Goal: Transaction & Acquisition: Download file/media

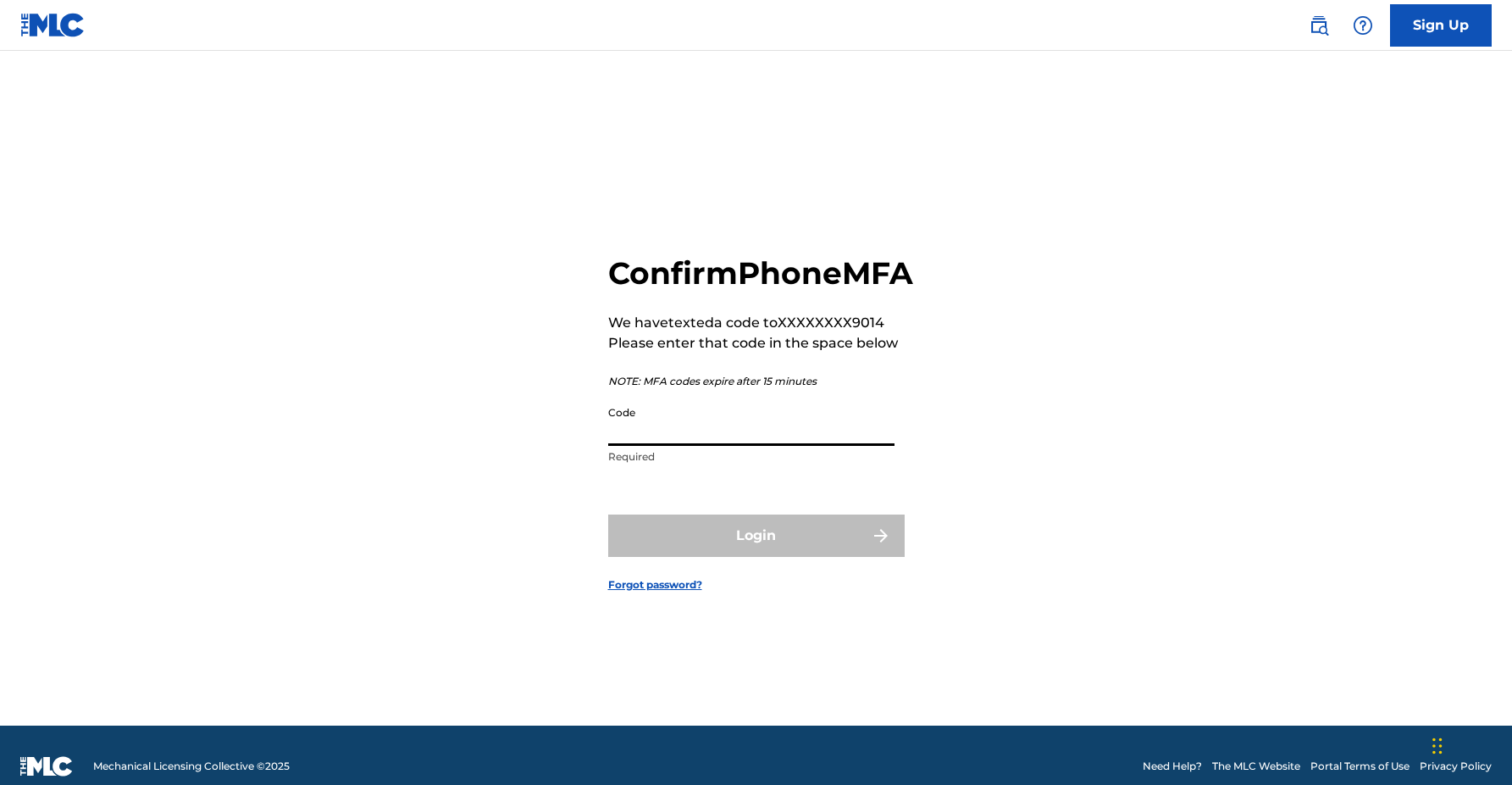
click at [719, 435] on input "Code" at bounding box center [751, 421] width 287 height 48
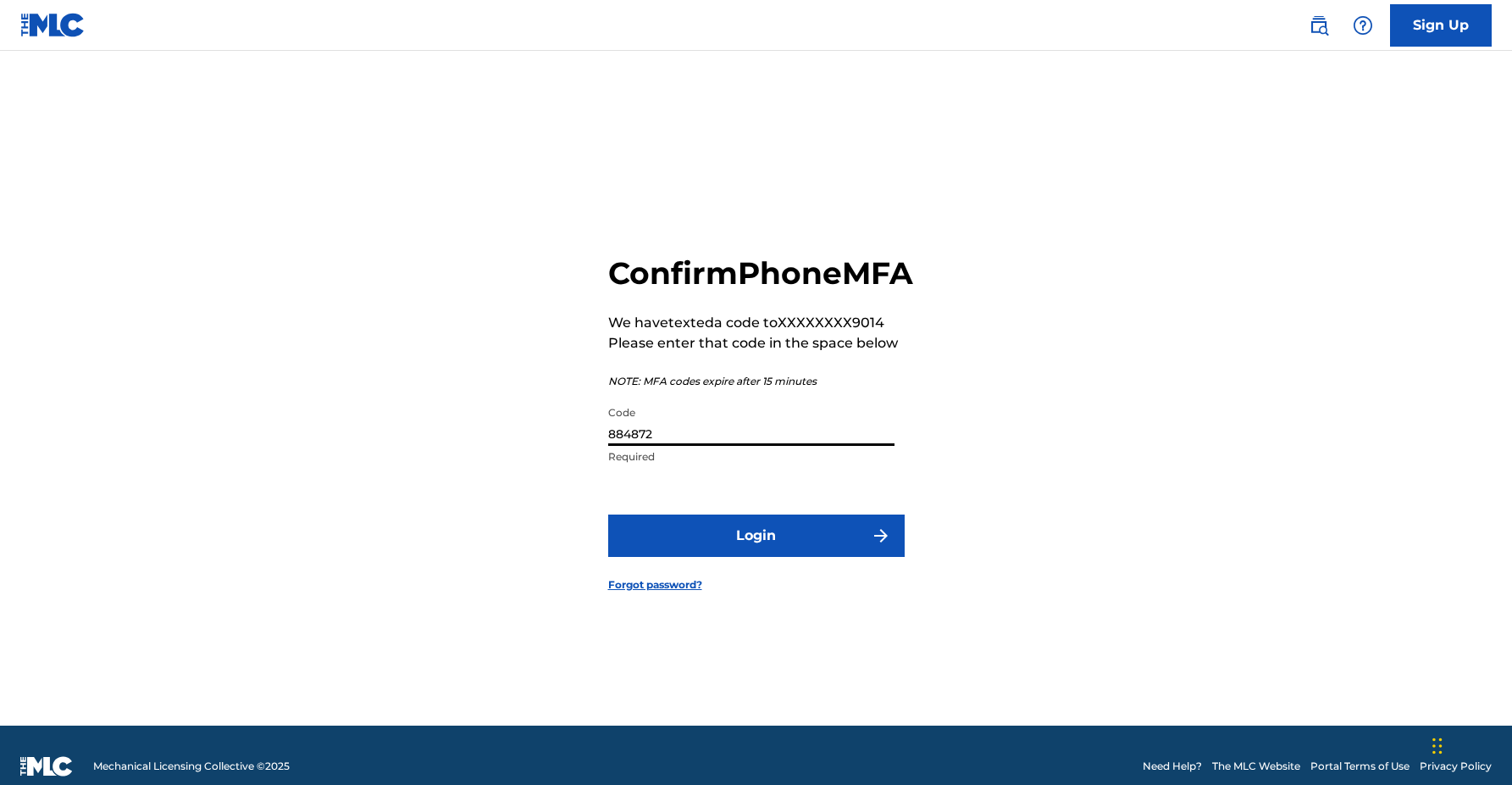
type input "884872"
click at [756, 554] on button "Login" at bounding box center [756, 535] width 296 height 43
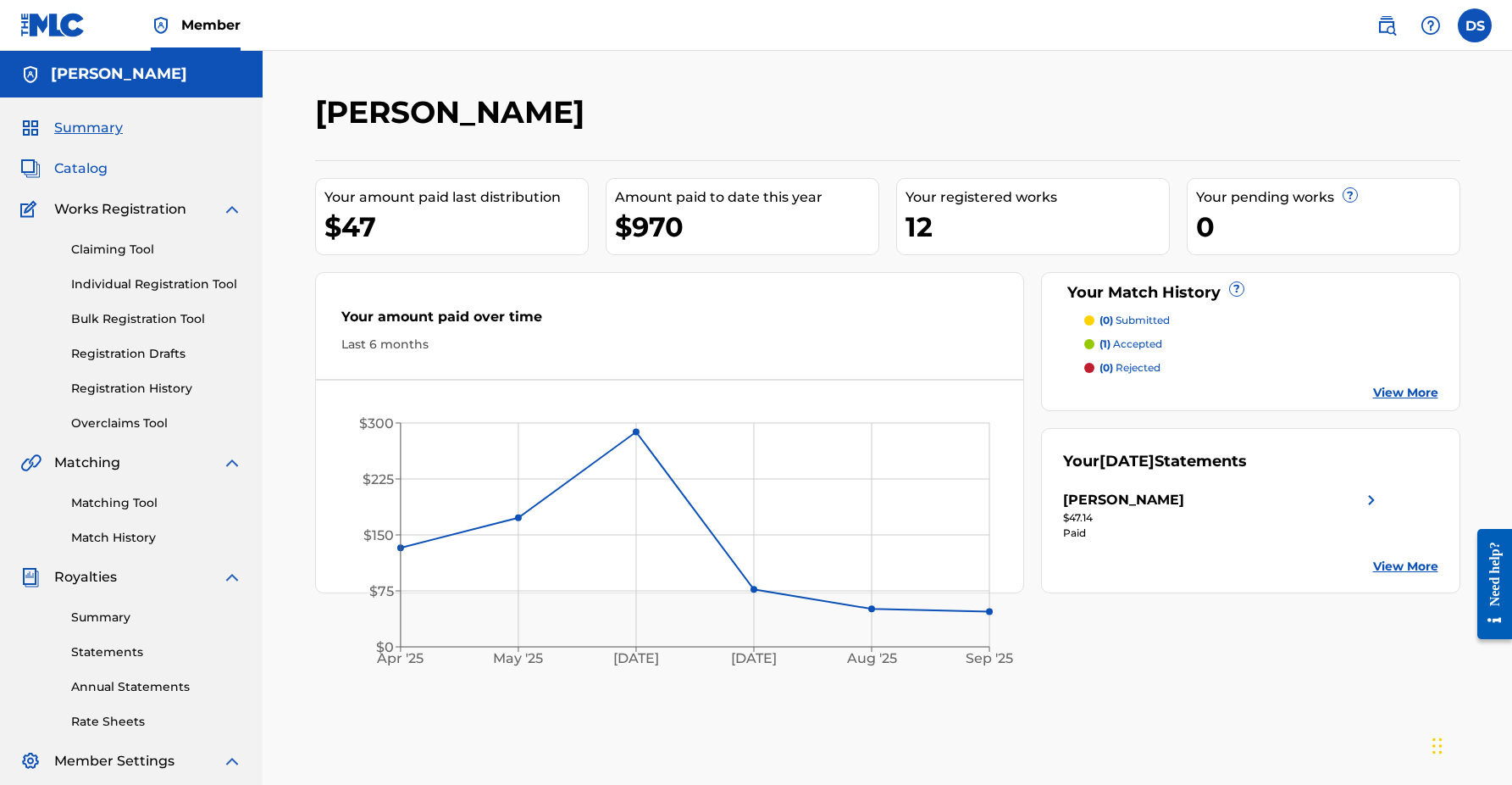
click at [102, 166] on span "Catalog" at bounding box center [80, 168] width 53 height 20
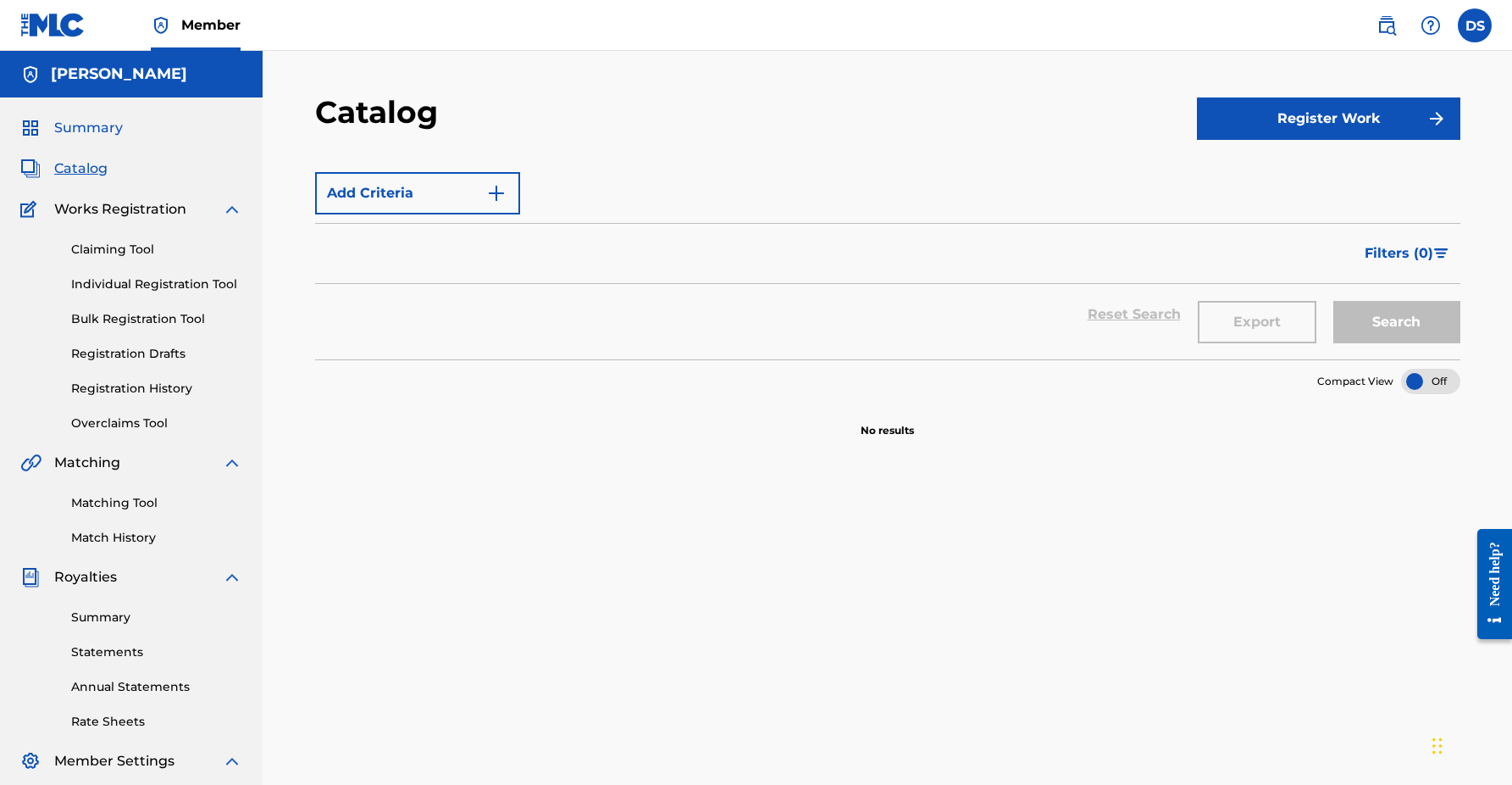
click at [82, 126] on span "Summary" at bounding box center [88, 127] width 69 height 20
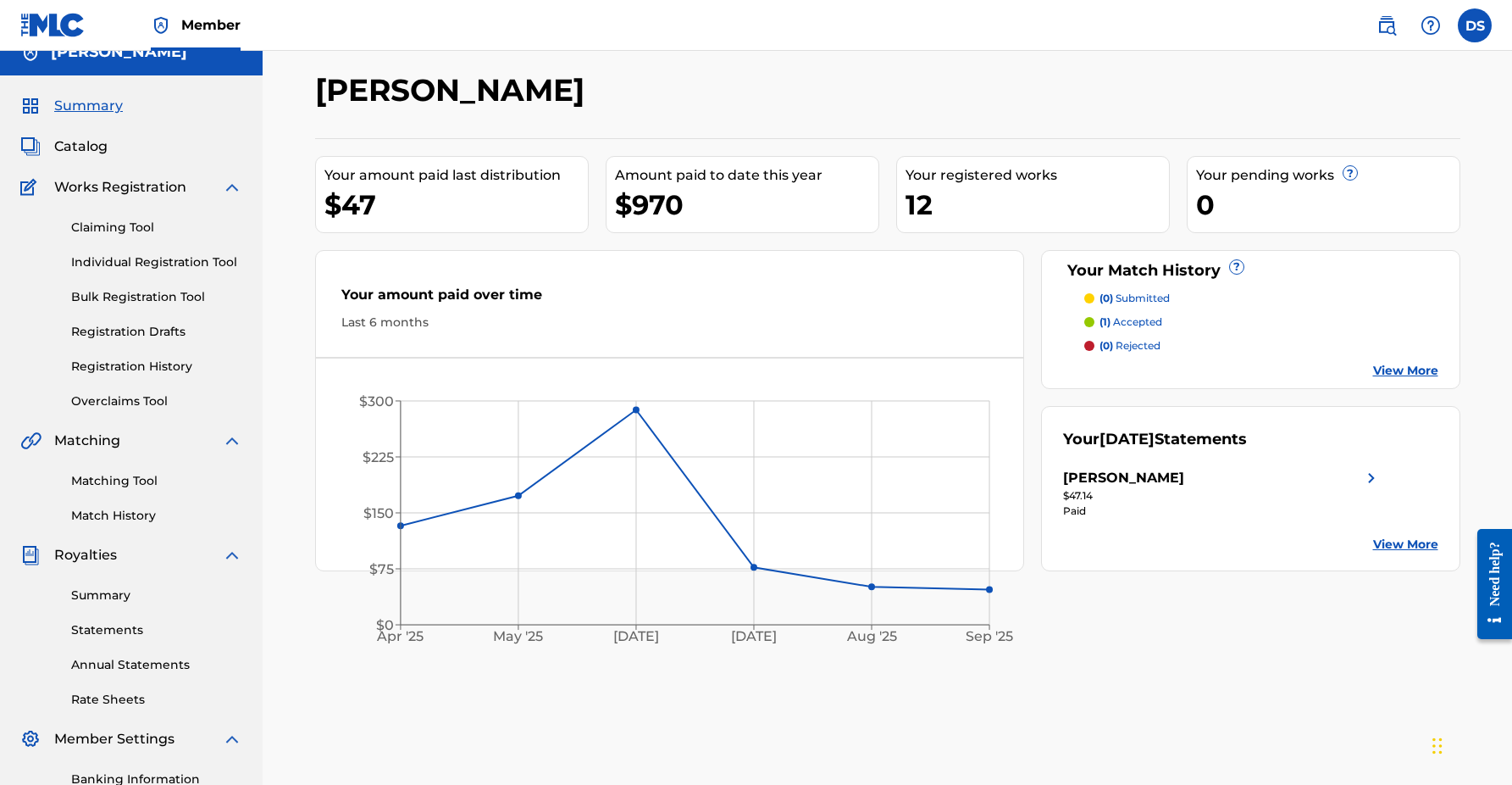
scroll to position [23, 0]
click at [96, 139] on span "Catalog" at bounding box center [80, 145] width 53 height 20
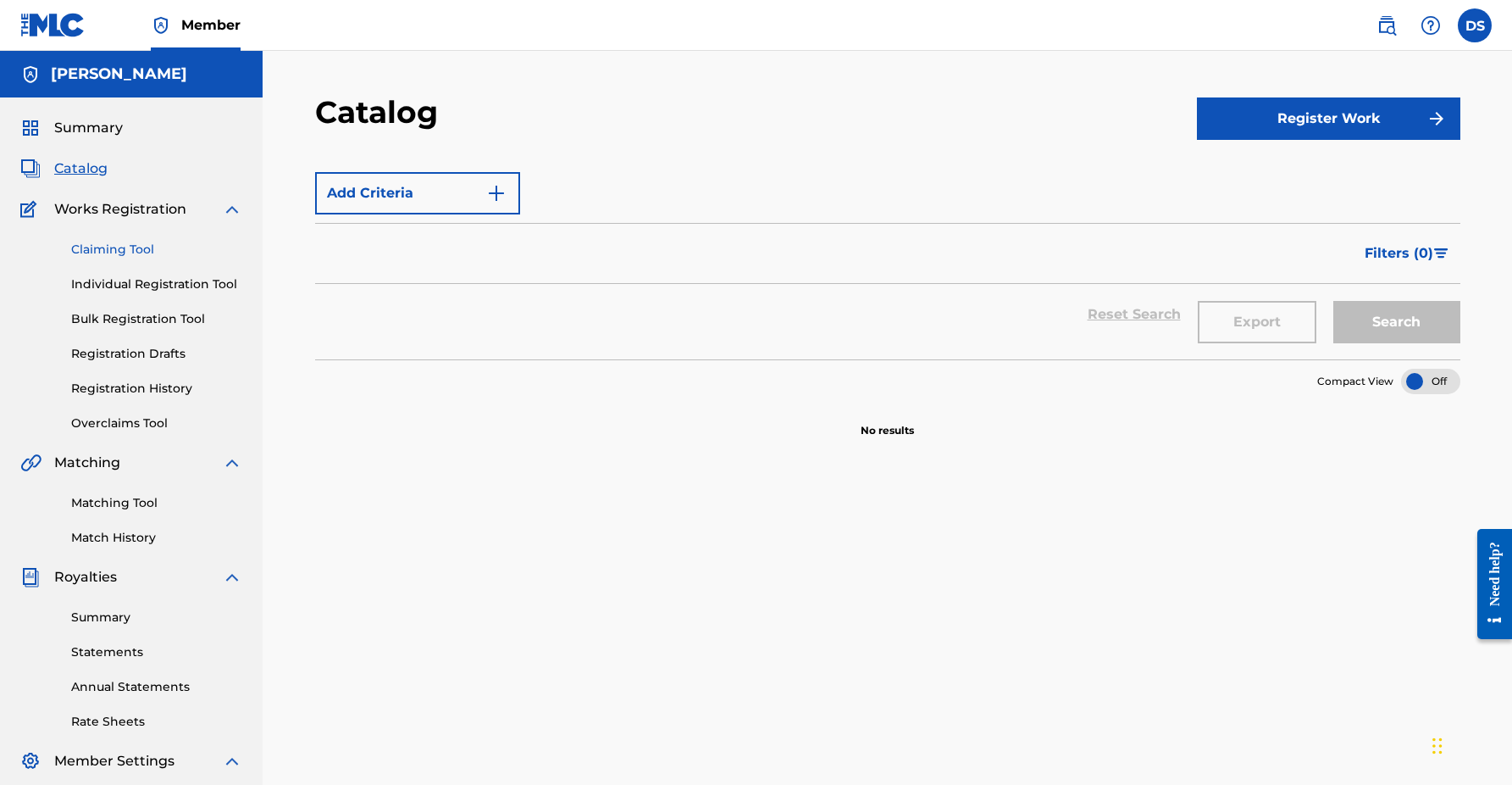
click at [137, 254] on link "Claiming Tool" at bounding box center [157, 249] width 171 height 17
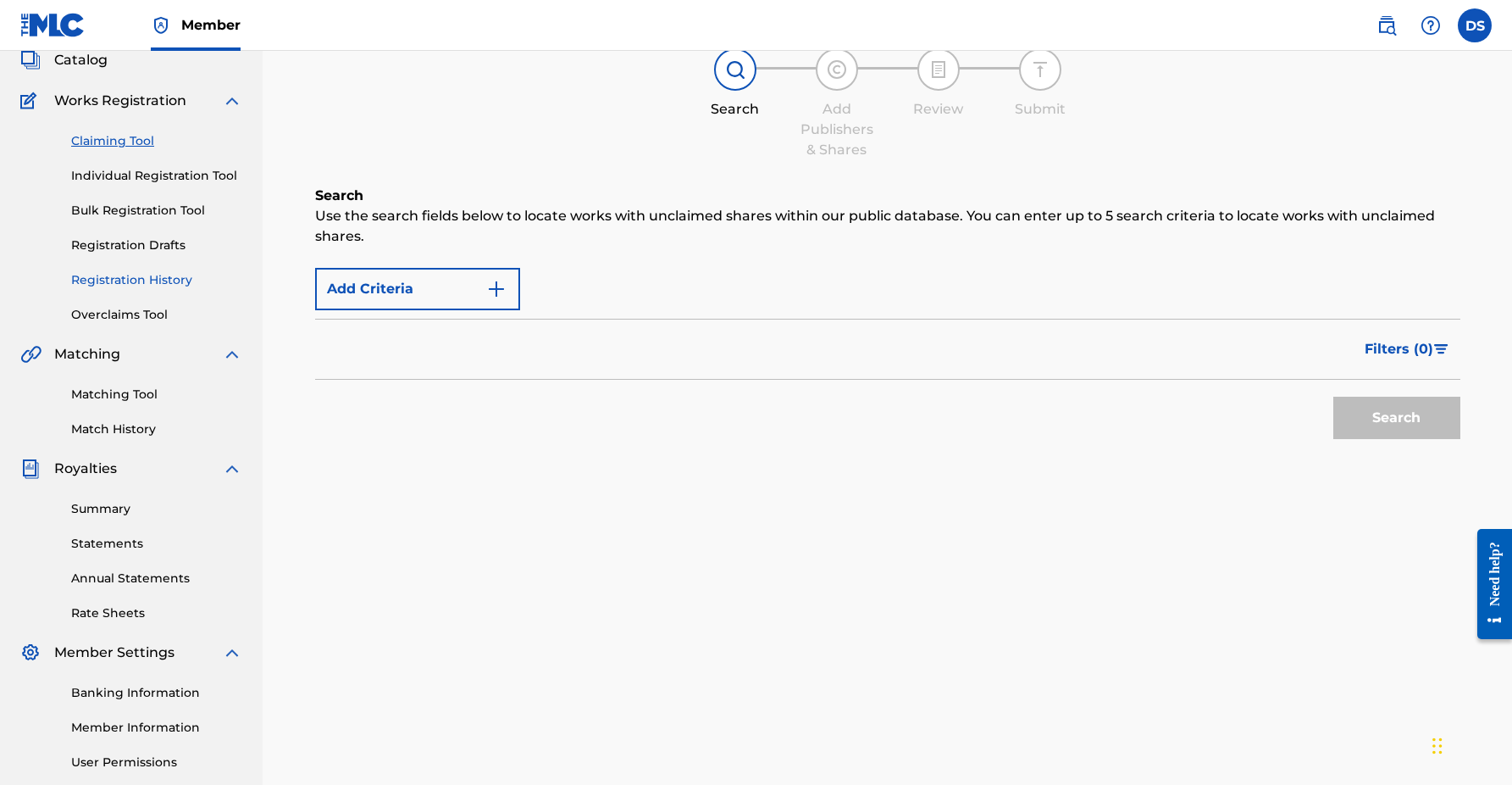
scroll to position [110, 0]
click at [117, 505] on link "Summary" at bounding box center [157, 507] width 171 height 17
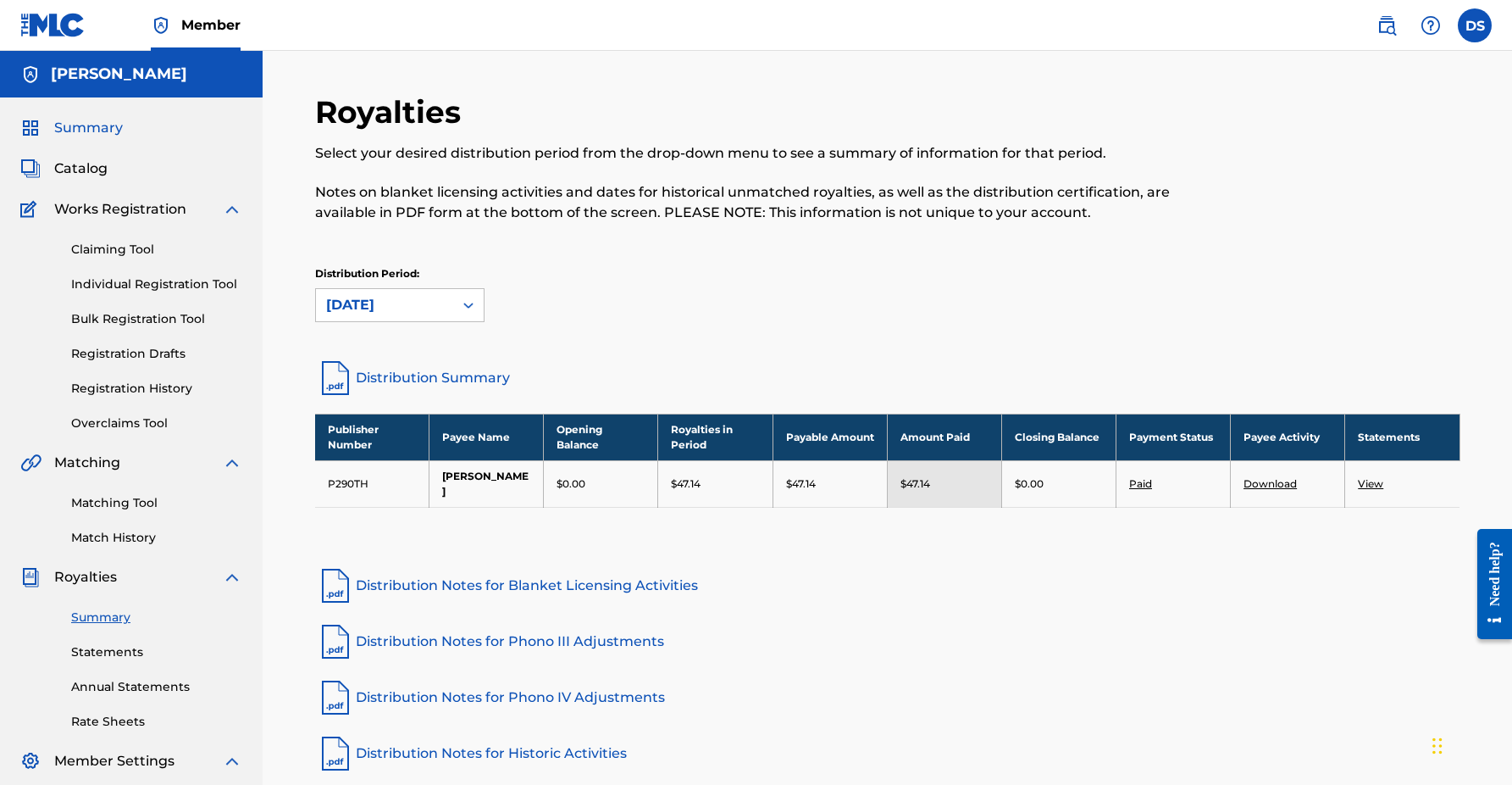
click at [80, 129] on span "Summary" at bounding box center [88, 127] width 69 height 20
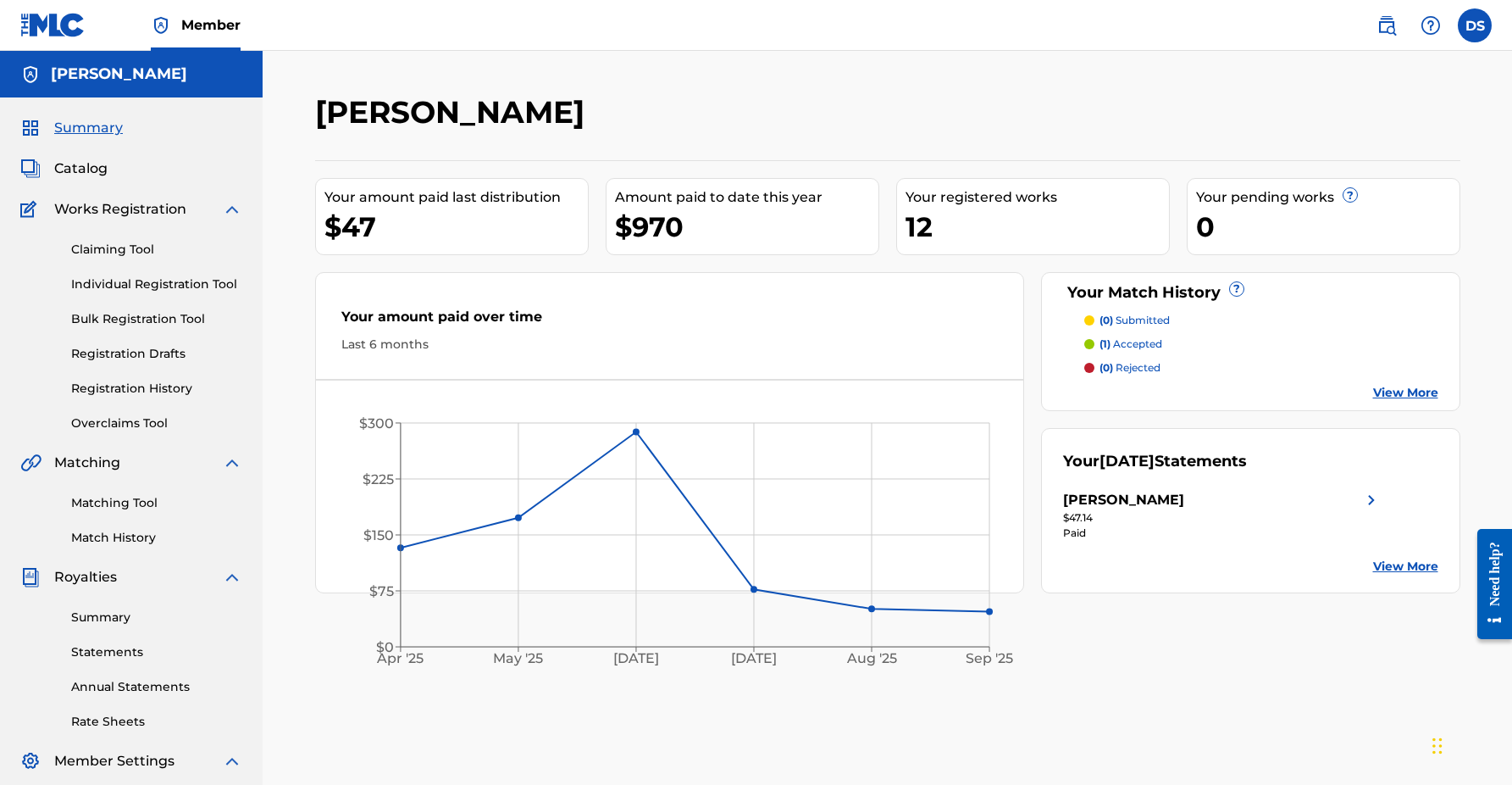
click at [913, 224] on div "12" at bounding box center [1037, 227] width 263 height 38
click at [152, 386] on link "Registration History" at bounding box center [157, 389] width 171 height 17
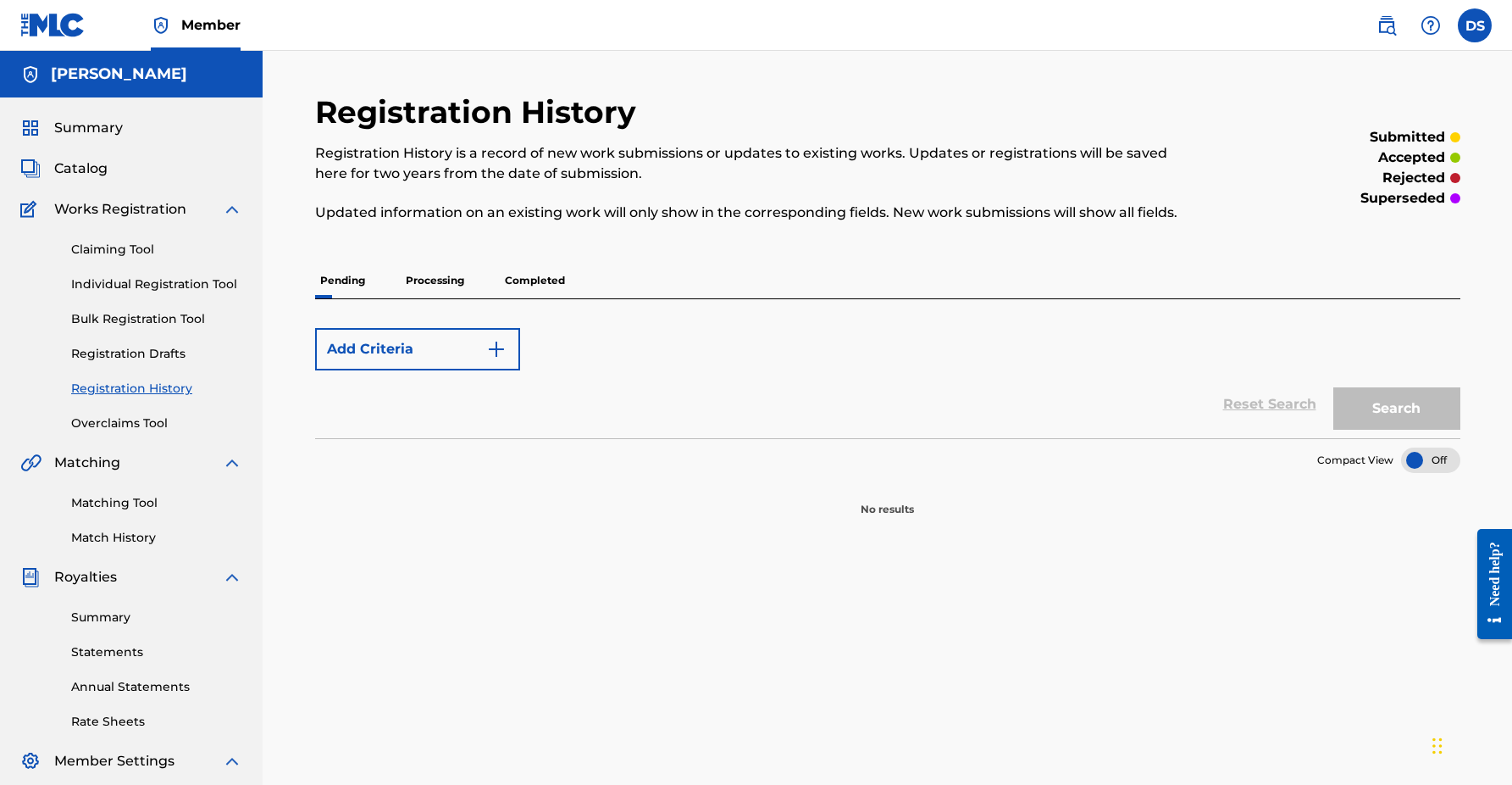
click at [461, 288] on p "Processing" at bounding box center [435, 281] width 69 height 36
click at [541, 282] on p "Completed" at bounding box center [535, 281] width 71 height 36
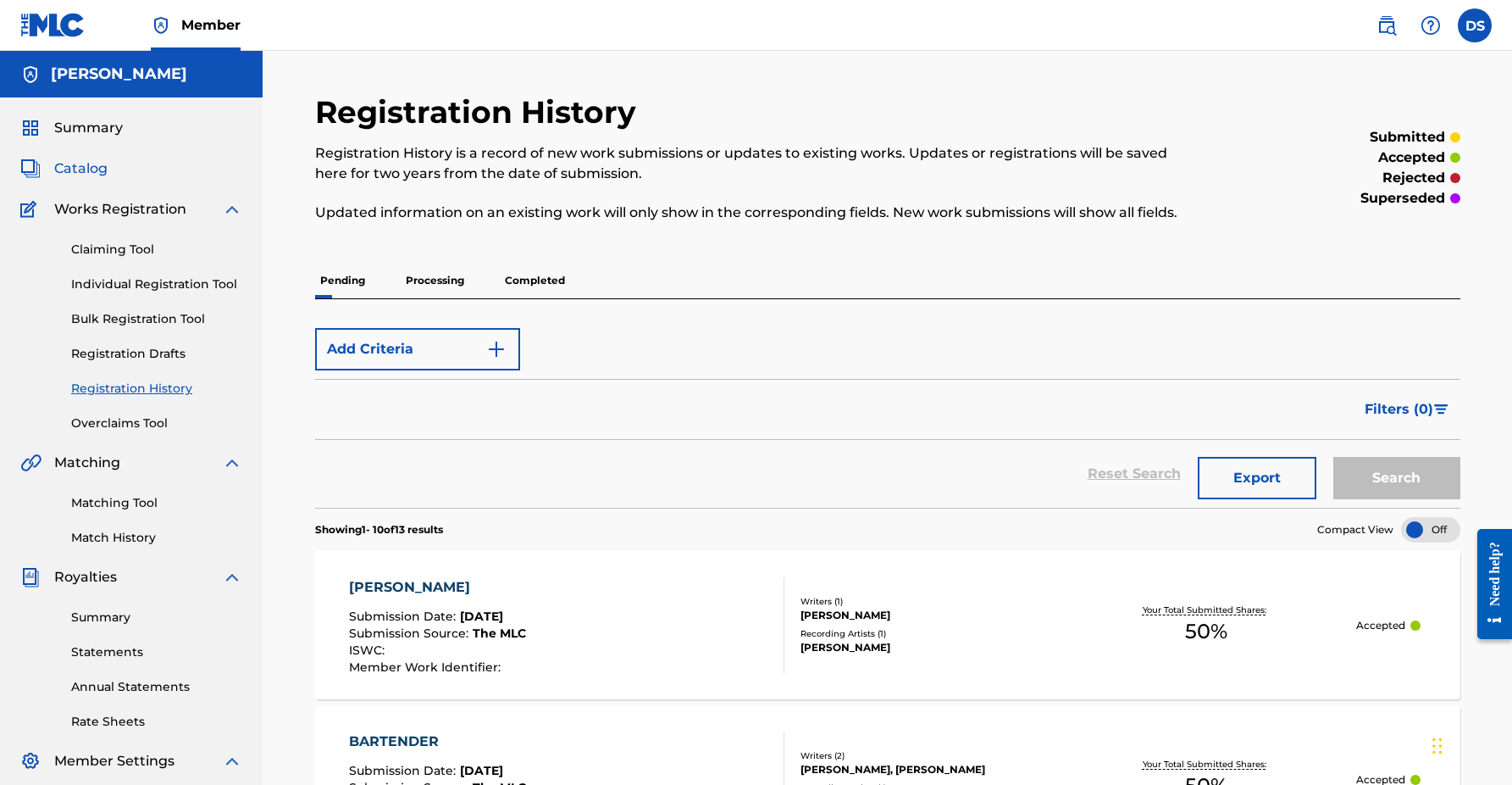
click at [85, 170] on span "Catalog" at bounding box center [80, 168] width 53 height 20
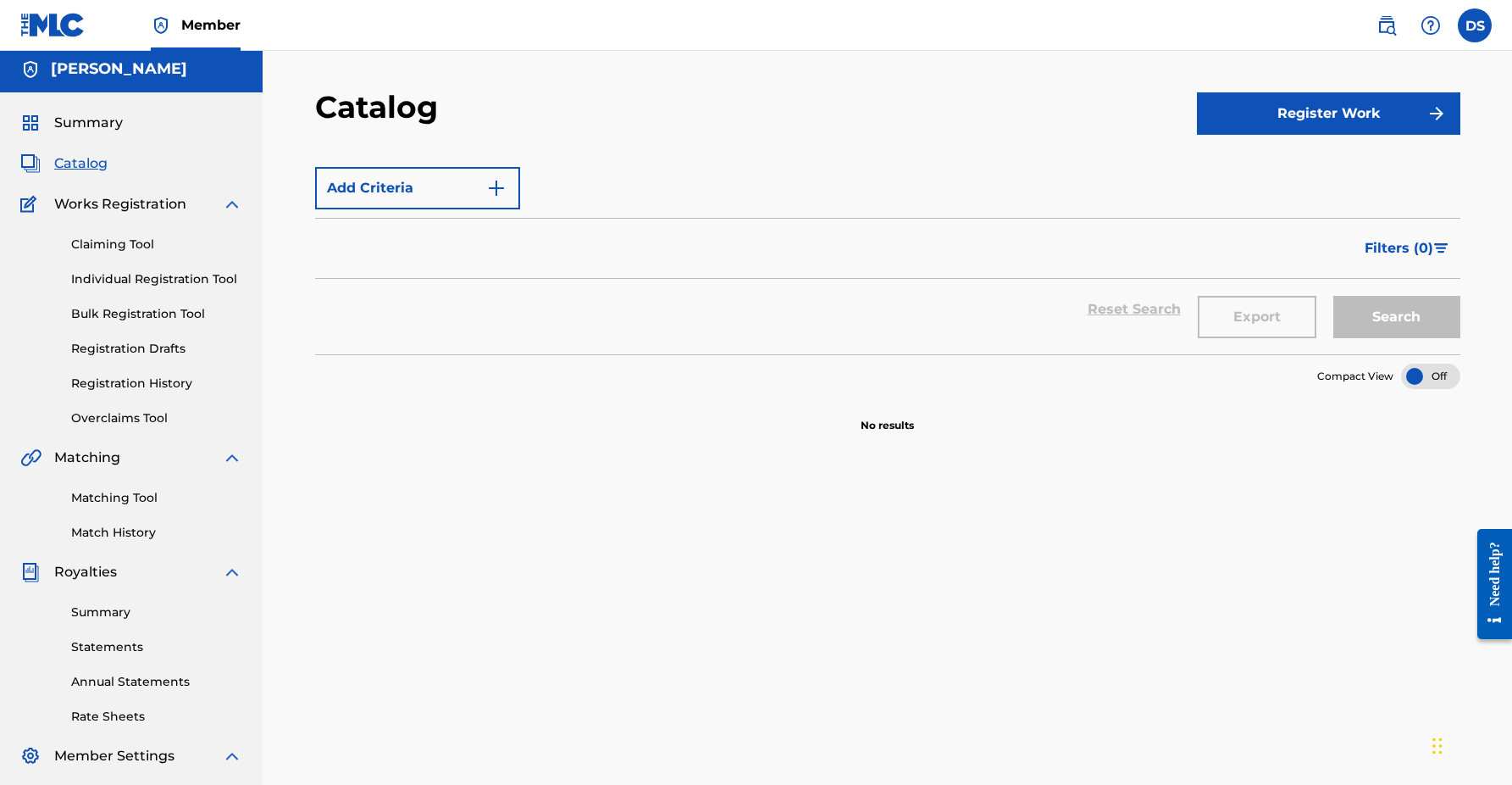
scroll to position [9, 0]
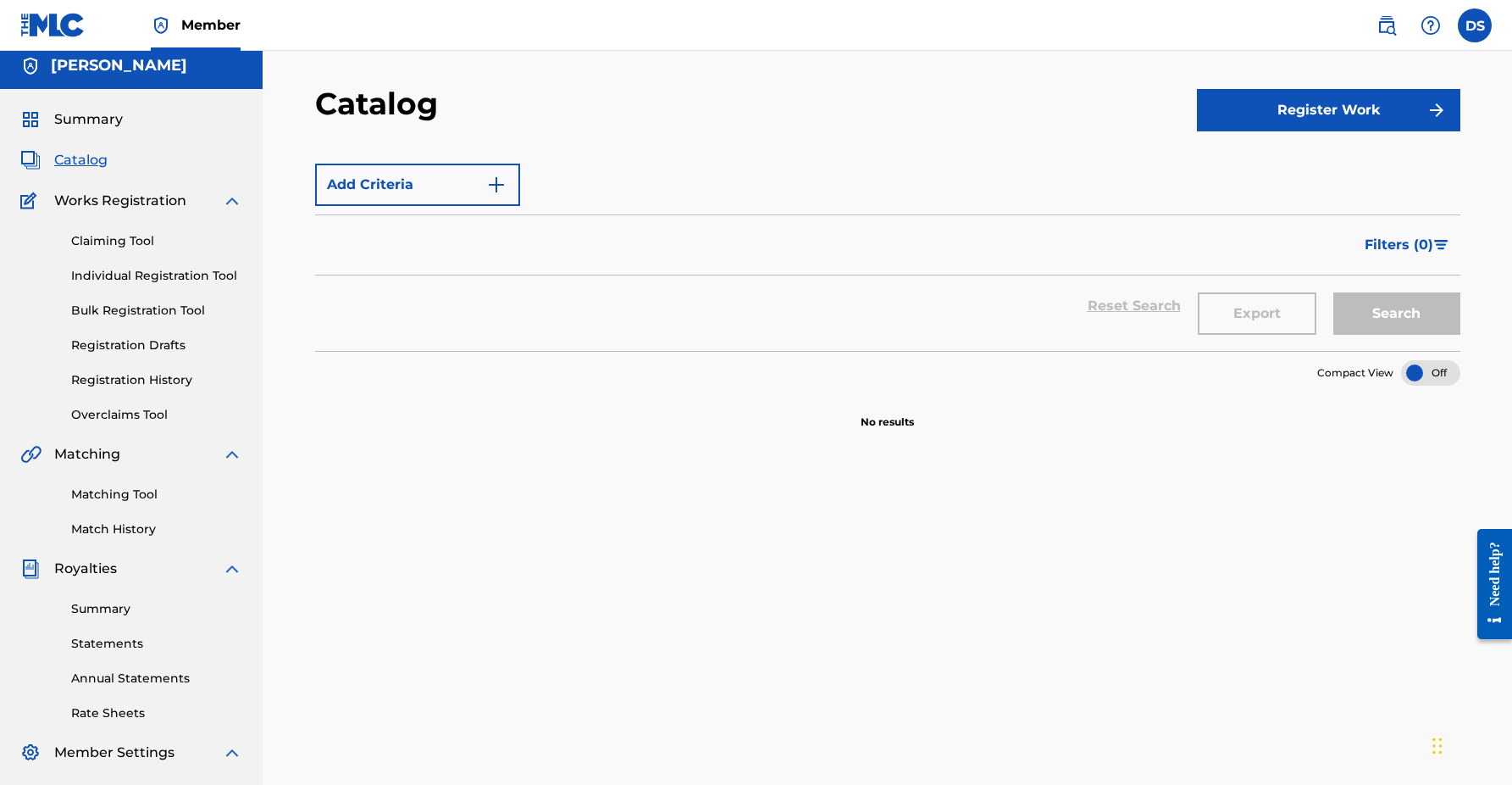
click at [1424, 376] on div at bounding box center [1431, 372] width 59 height 25
click at [1437, 379] on div at bounding box center [1431, 372] width 59 height 25
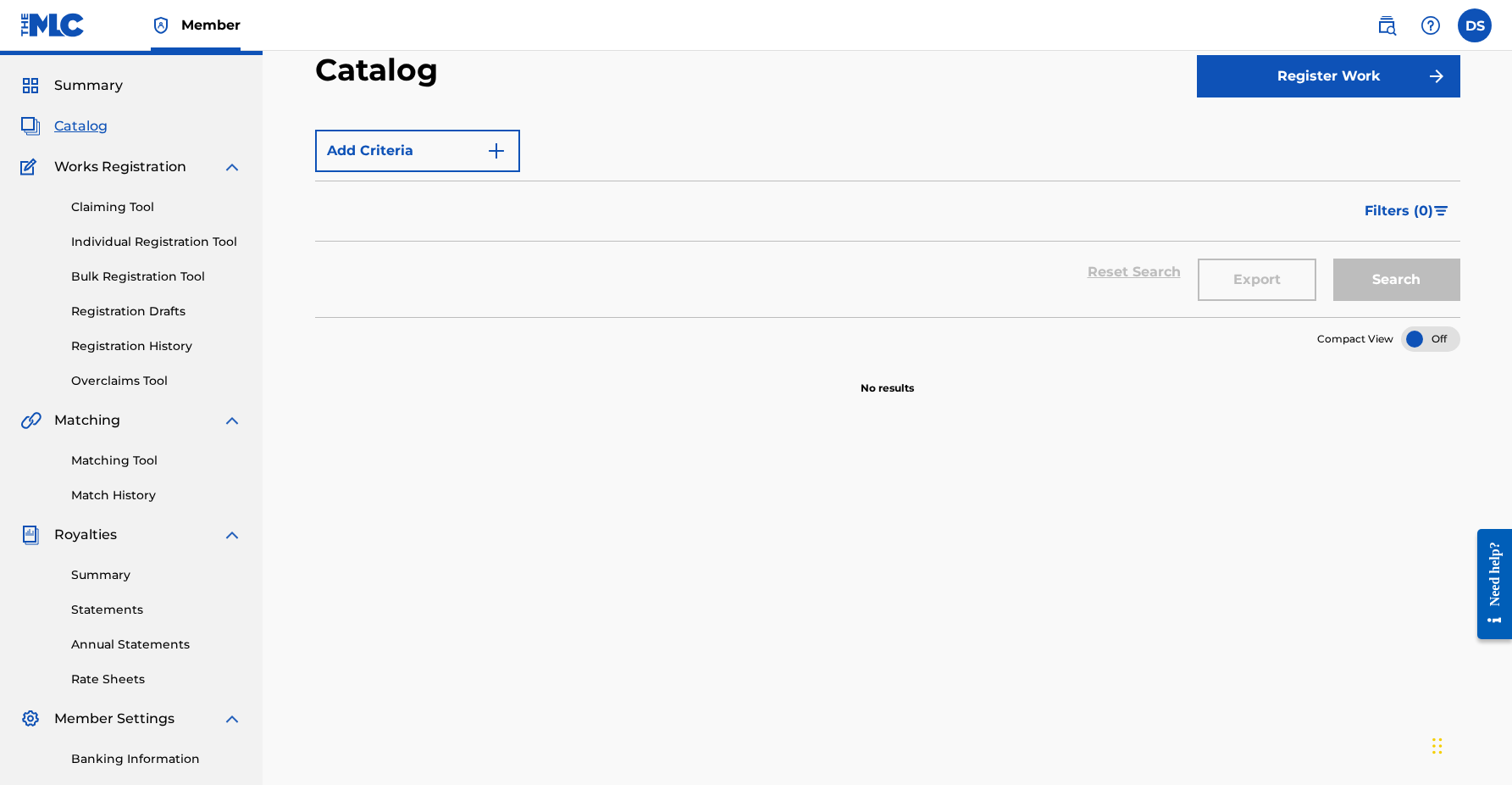
scroll to position [50, 0]
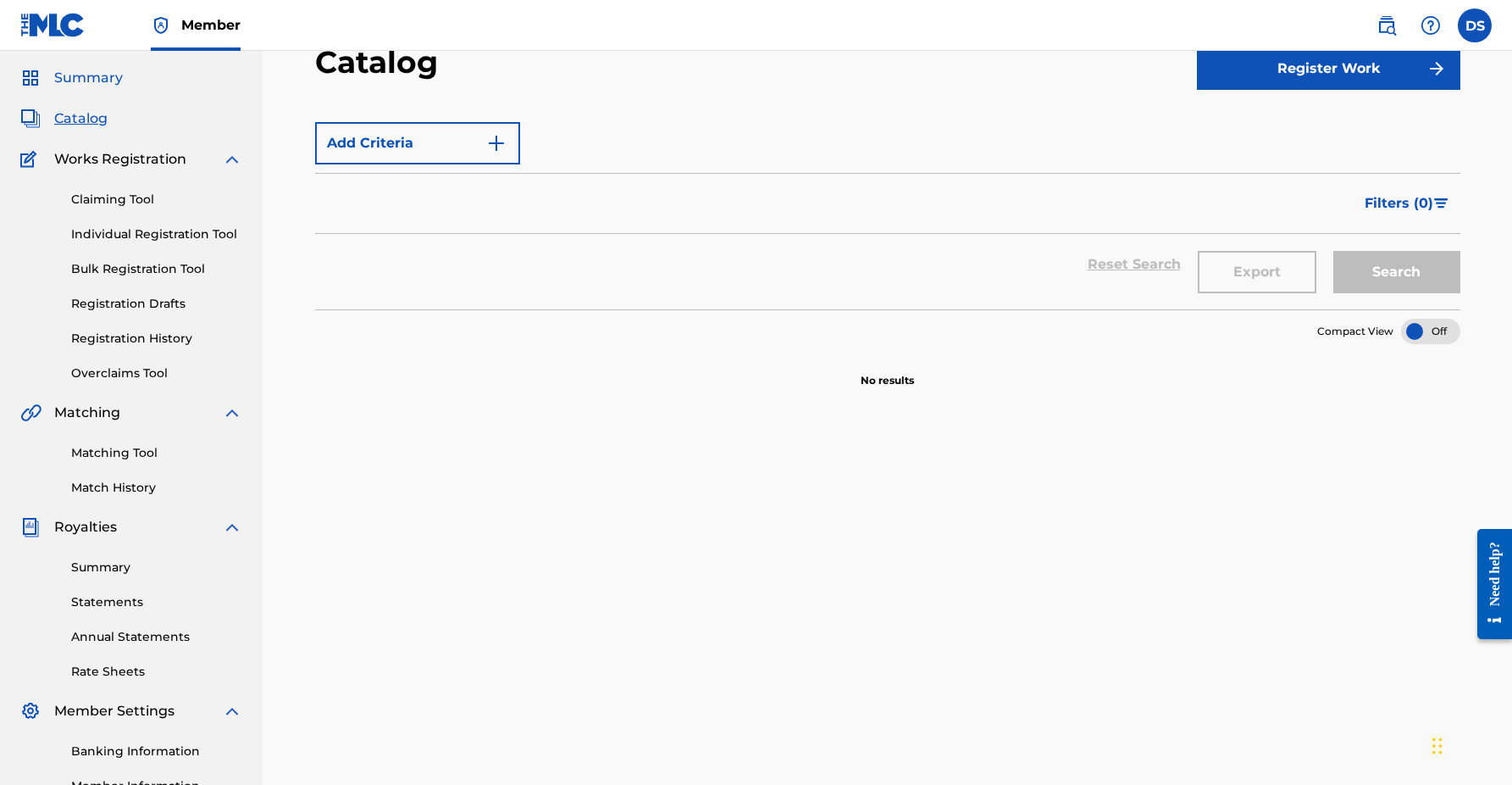
click at [112, 77] on span "Summary" at bounding box center [88, 78] width 69 height 20
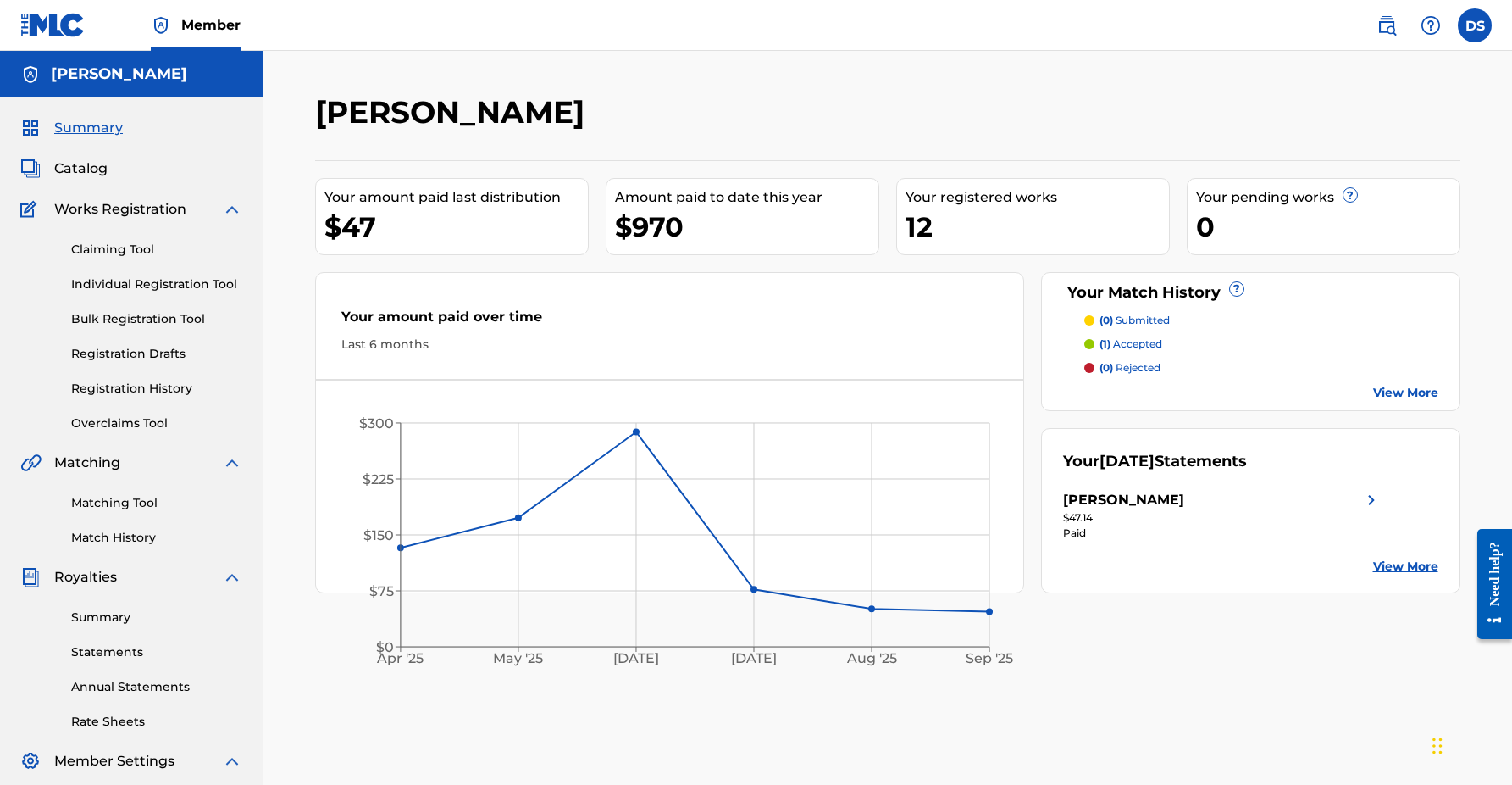
click at [1137, 345] on p "(1) accepted" at bounding box center [1131, 344] width 63 height 16
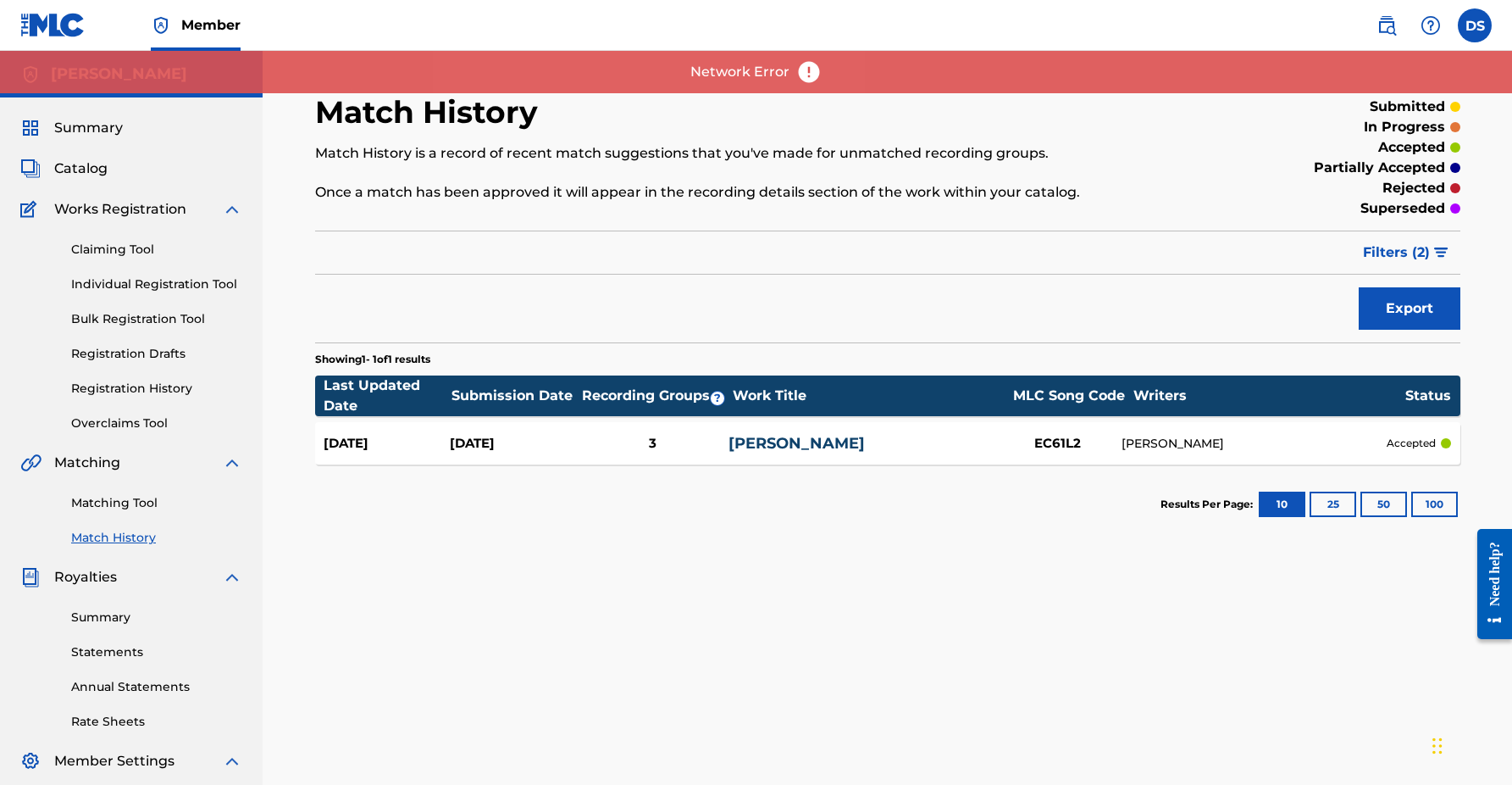
click at [813, 78] on img at bounding box center [808, 71] width 25 height 25
click at [145, 423] on link "Overclaims Tool" at bounding box center [157, 423] width 171 height 17
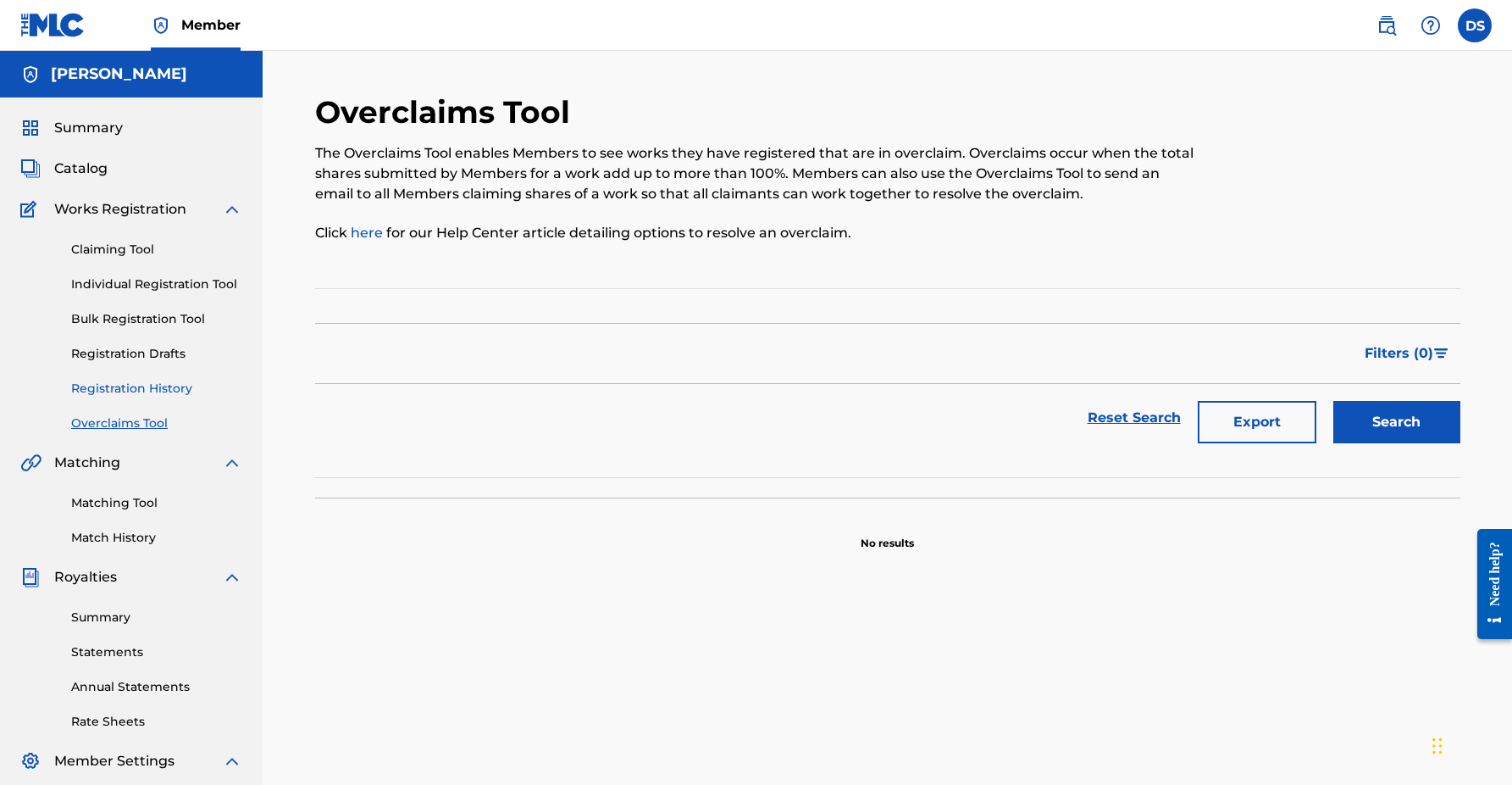
click at [171, 390] on link "Registration History" at bounding box center [157, 389] width 171 height 17
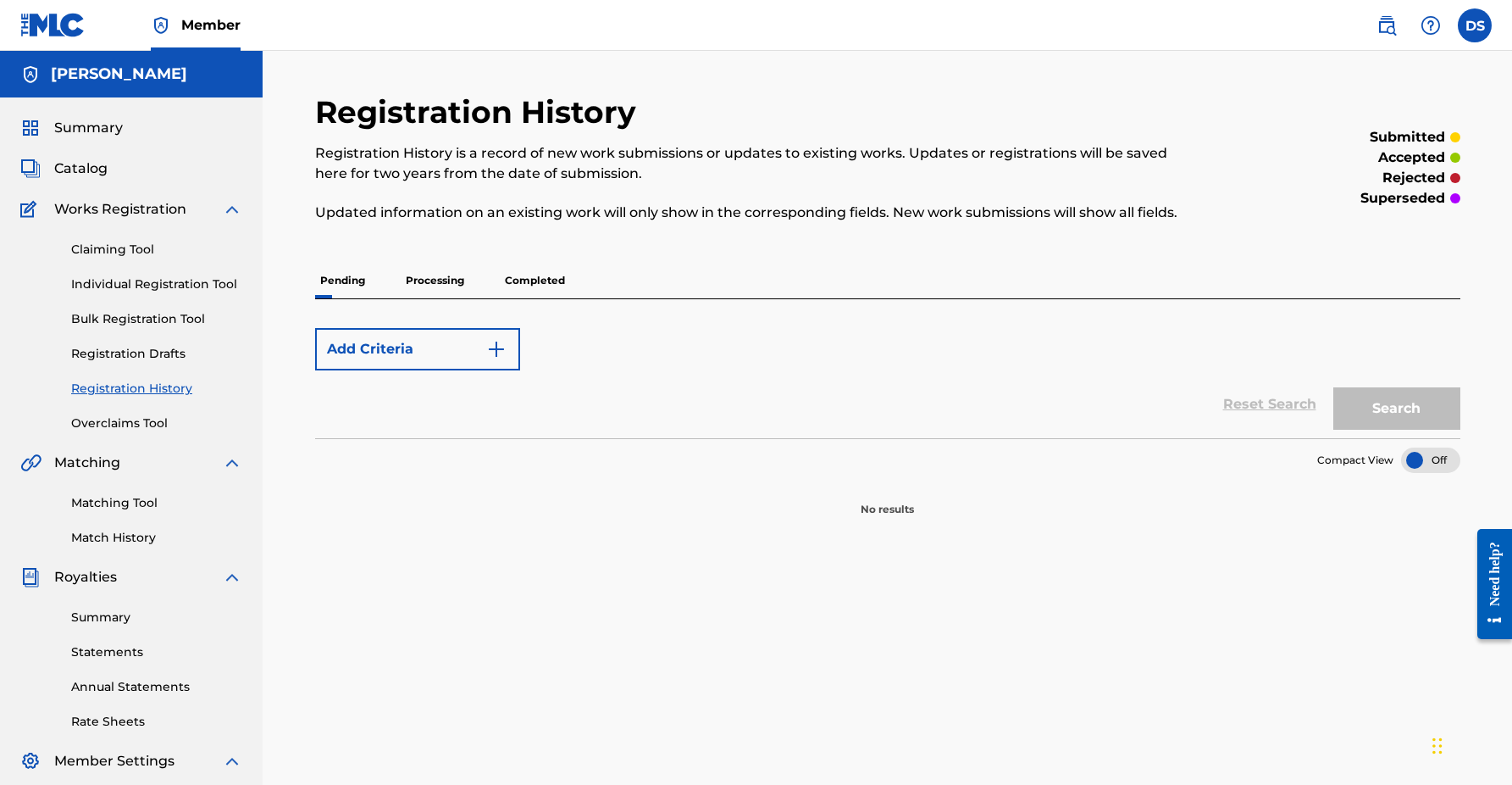
click at [549, 285] on p "Completed" at bounding box center [535, 281] width 71 height 36
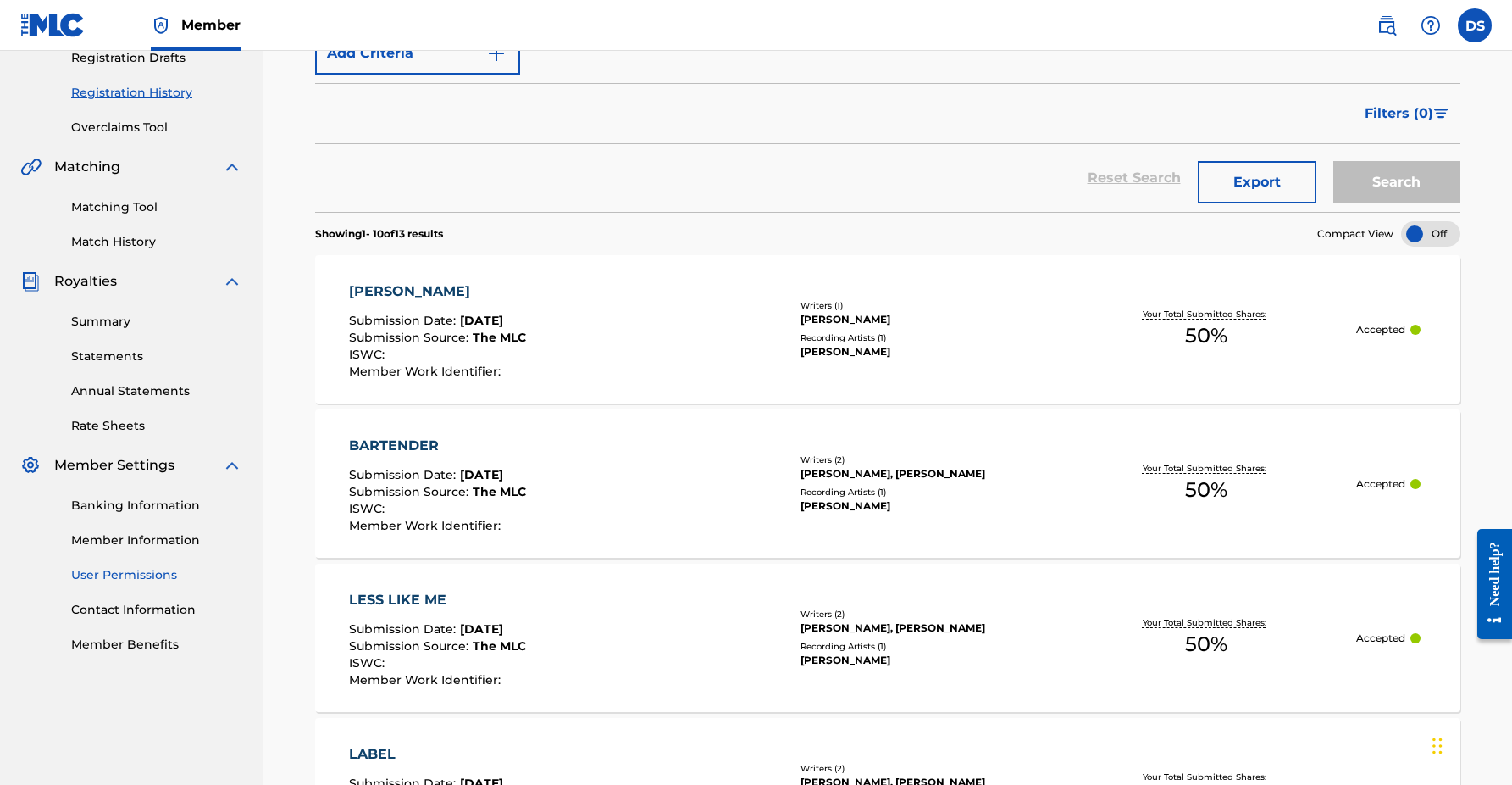
scroll to position [278, 0]
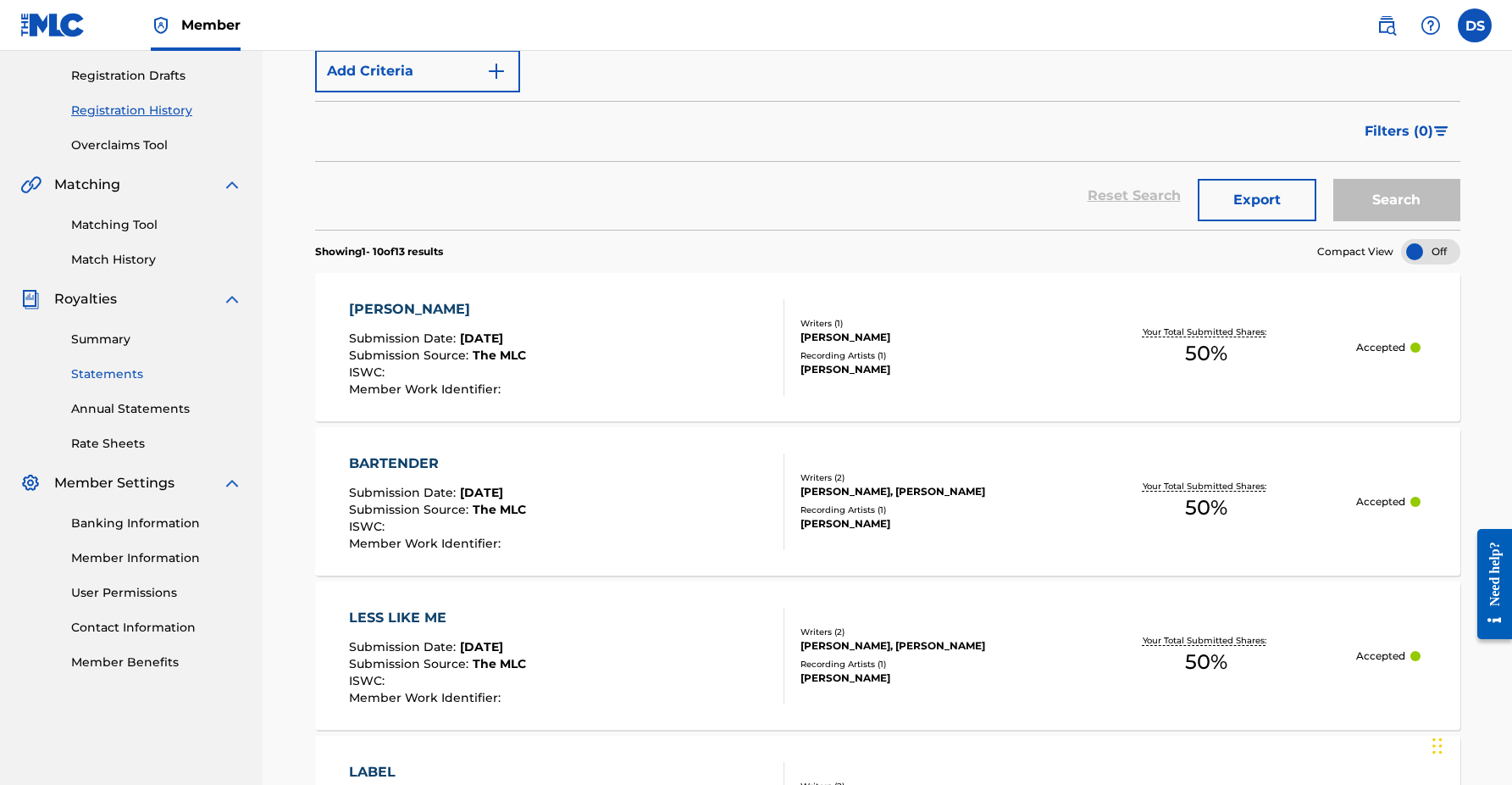
click at [118, 376] on link "Statements" at bounding box center [157, 374] width 171 height 17
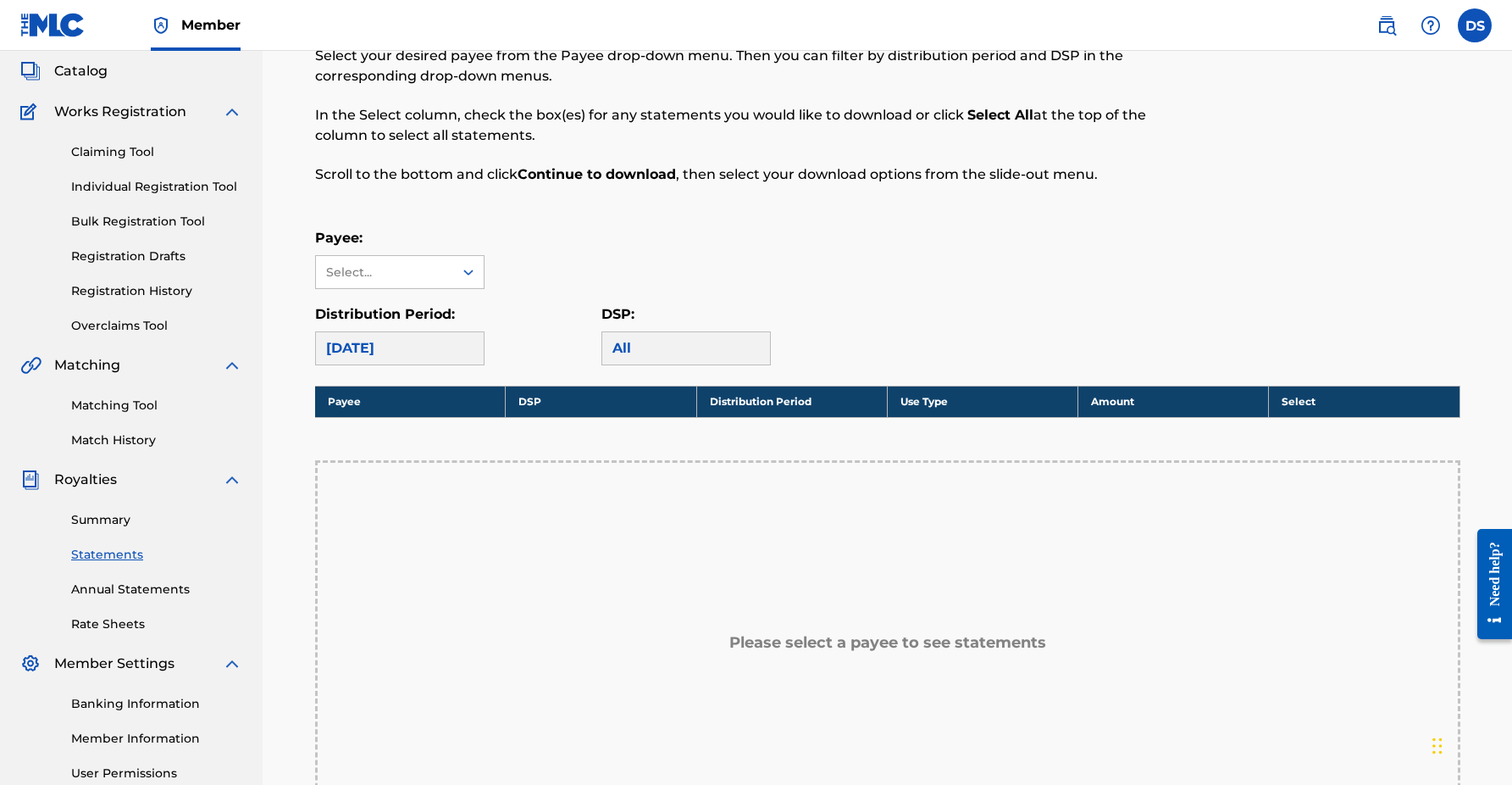
scroll to position [125, 0]
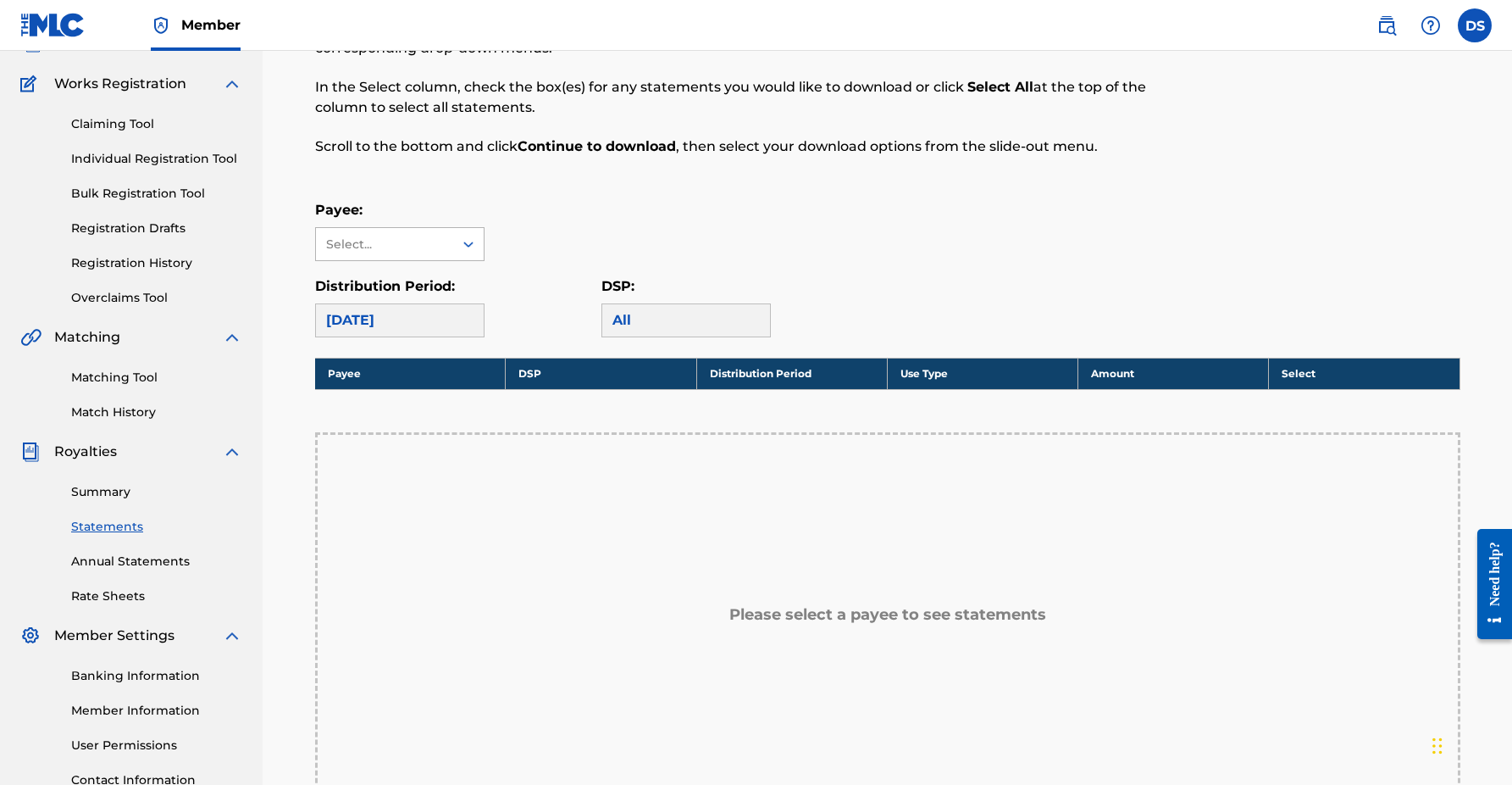
click at [461, 248] on icon at bounding box center [468, 243] width 17 height 17
click at [415, 301] on div "[PERSON_NAME]" at bounding box center [400, 282] width 168 height 43
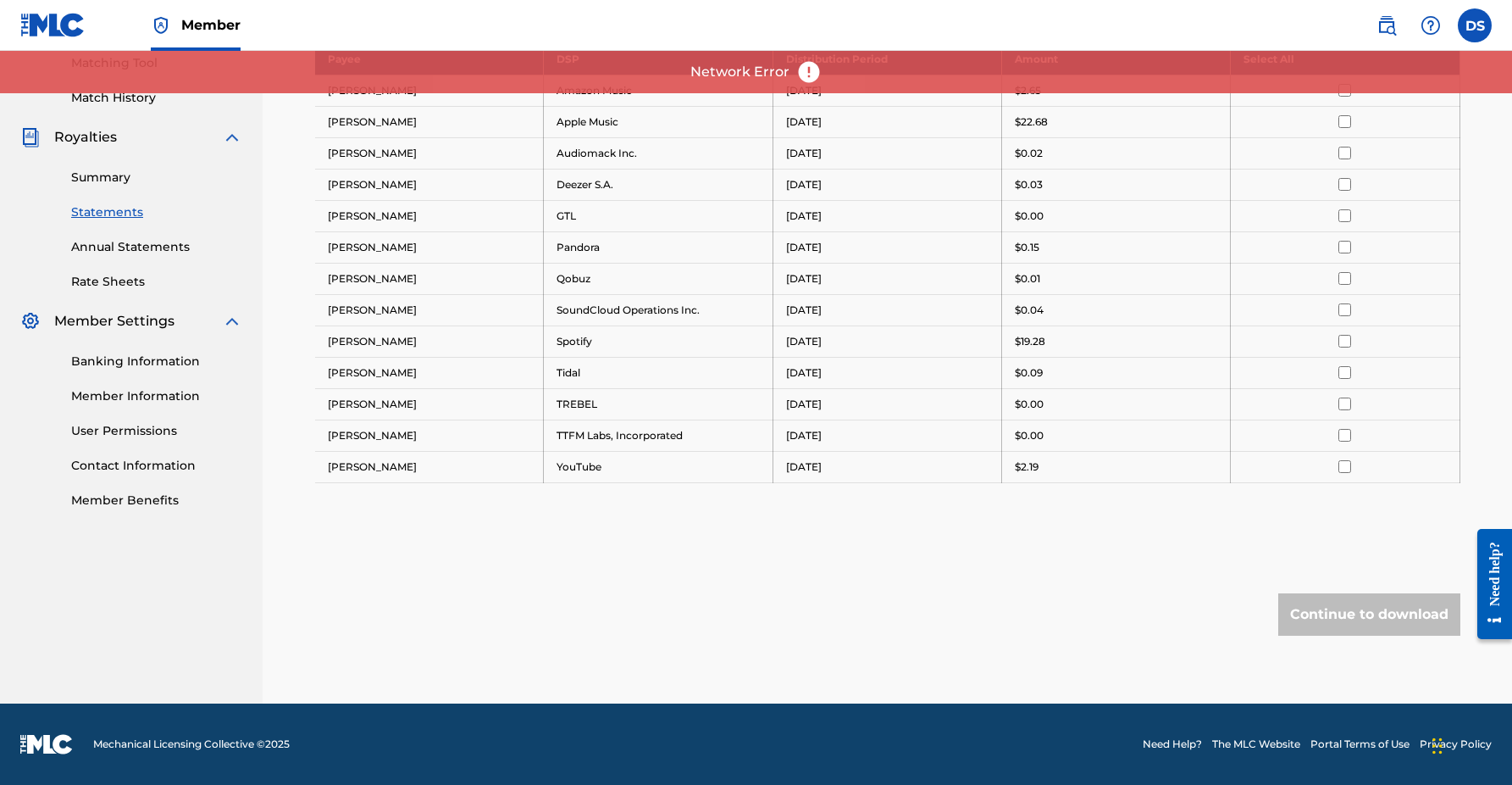
scroll to position [440, 0]
click at [1360, 620] on div "Continue to download" at bounding box center [1369, 614] width 182 height 43
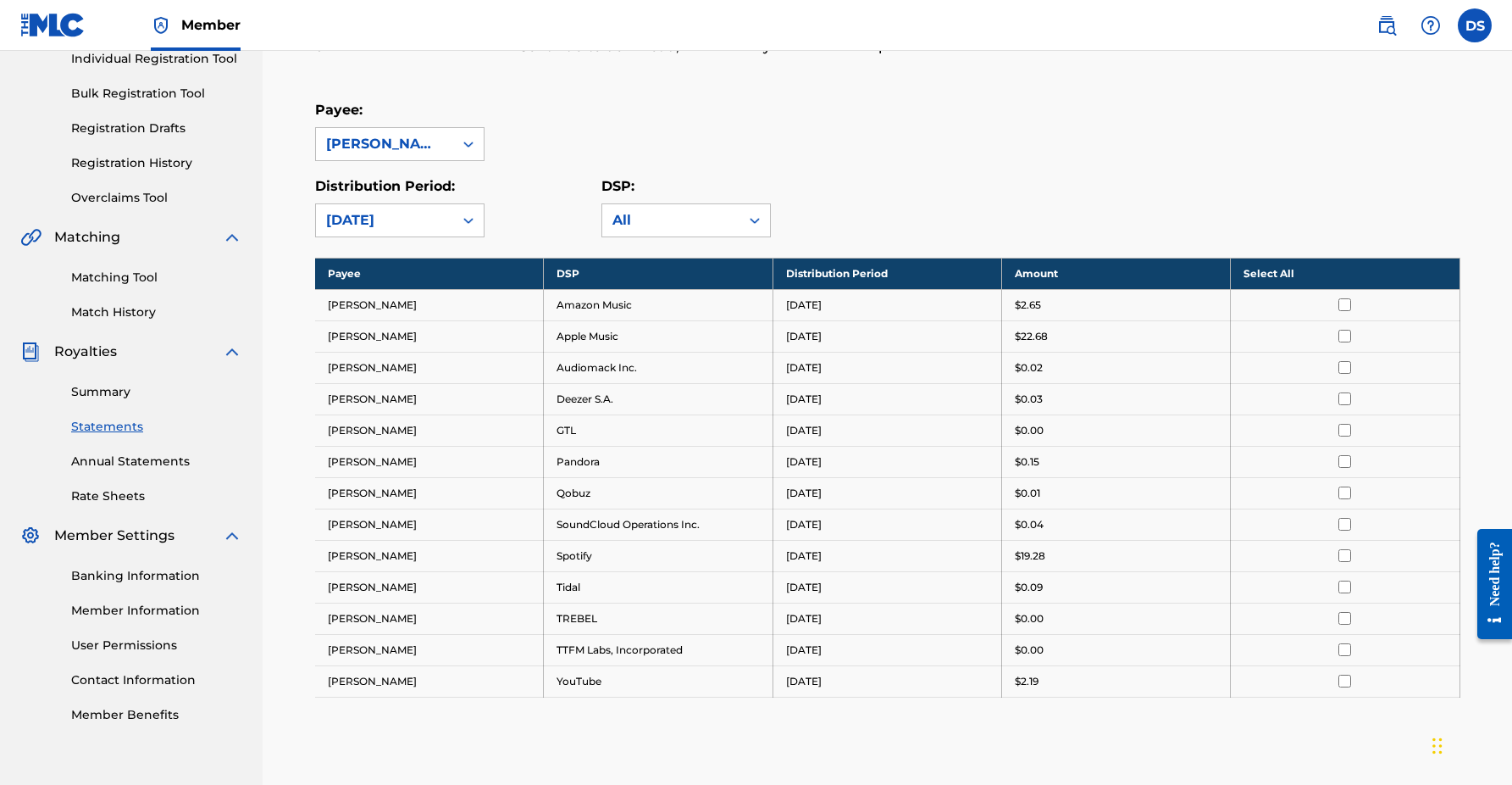
scroll to position [226, 0]
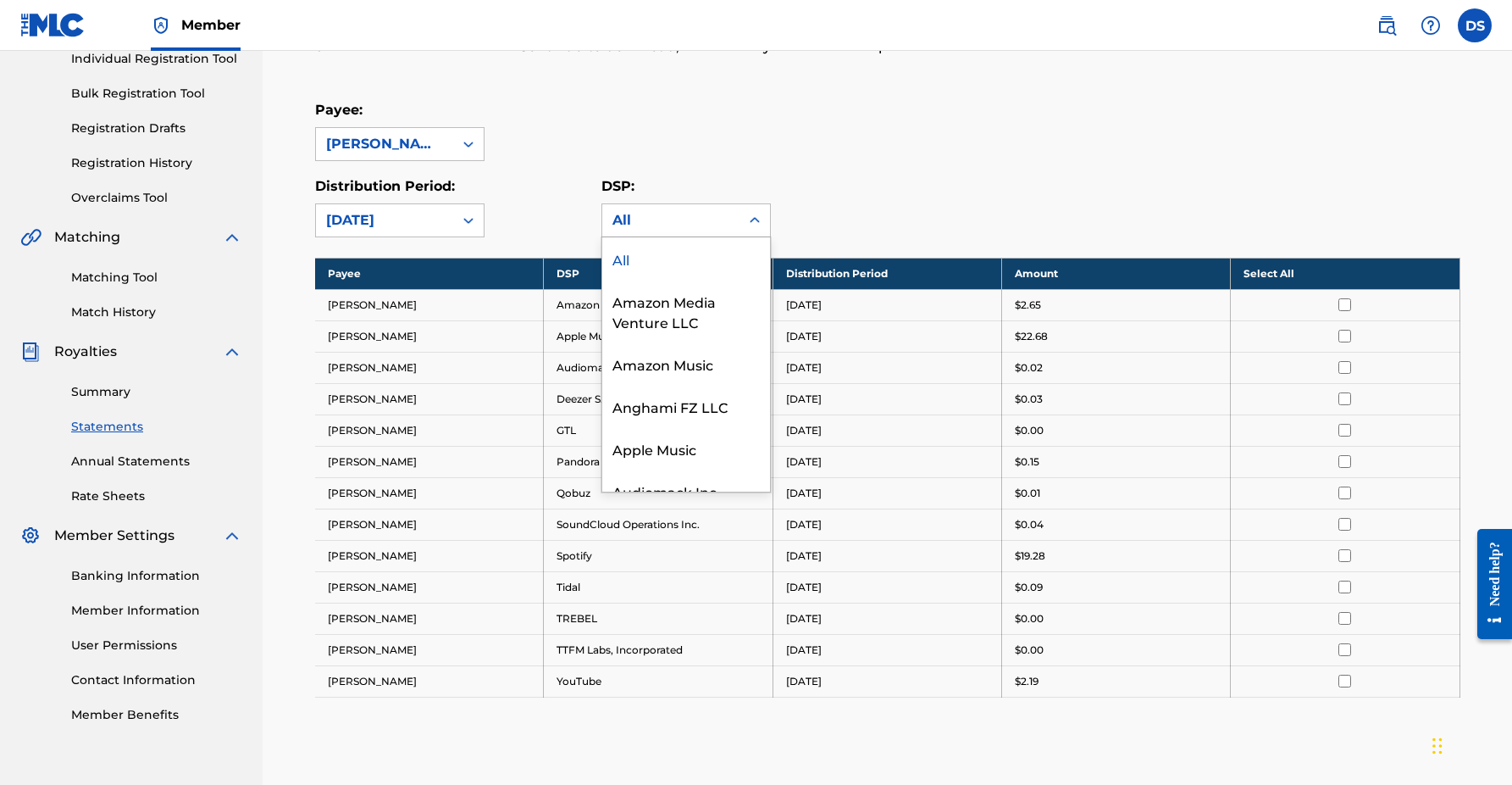
click at [762, 213] on div at bounding box center [754, 220] width 30 height 30
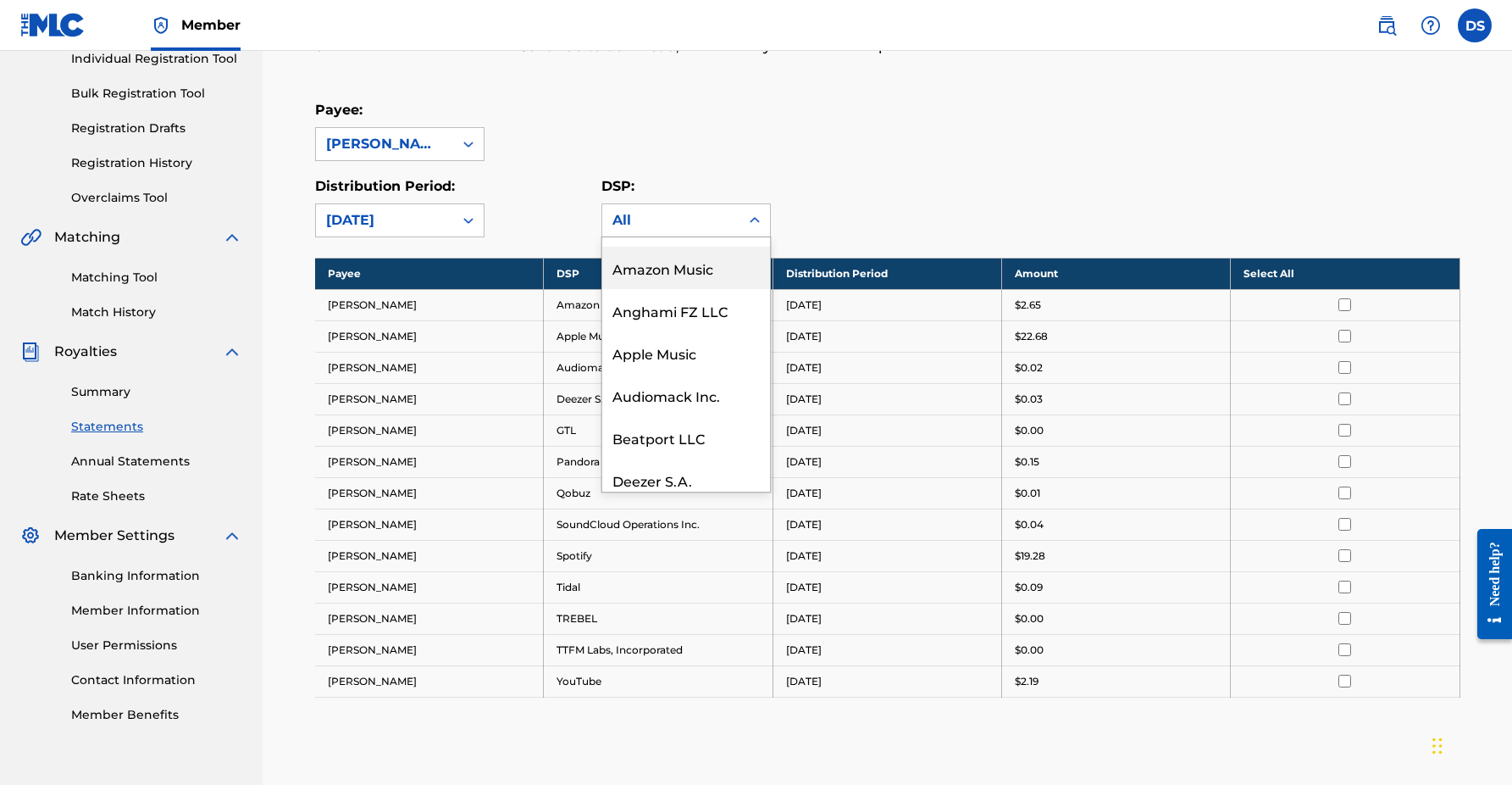
scroll to position [101, 0]
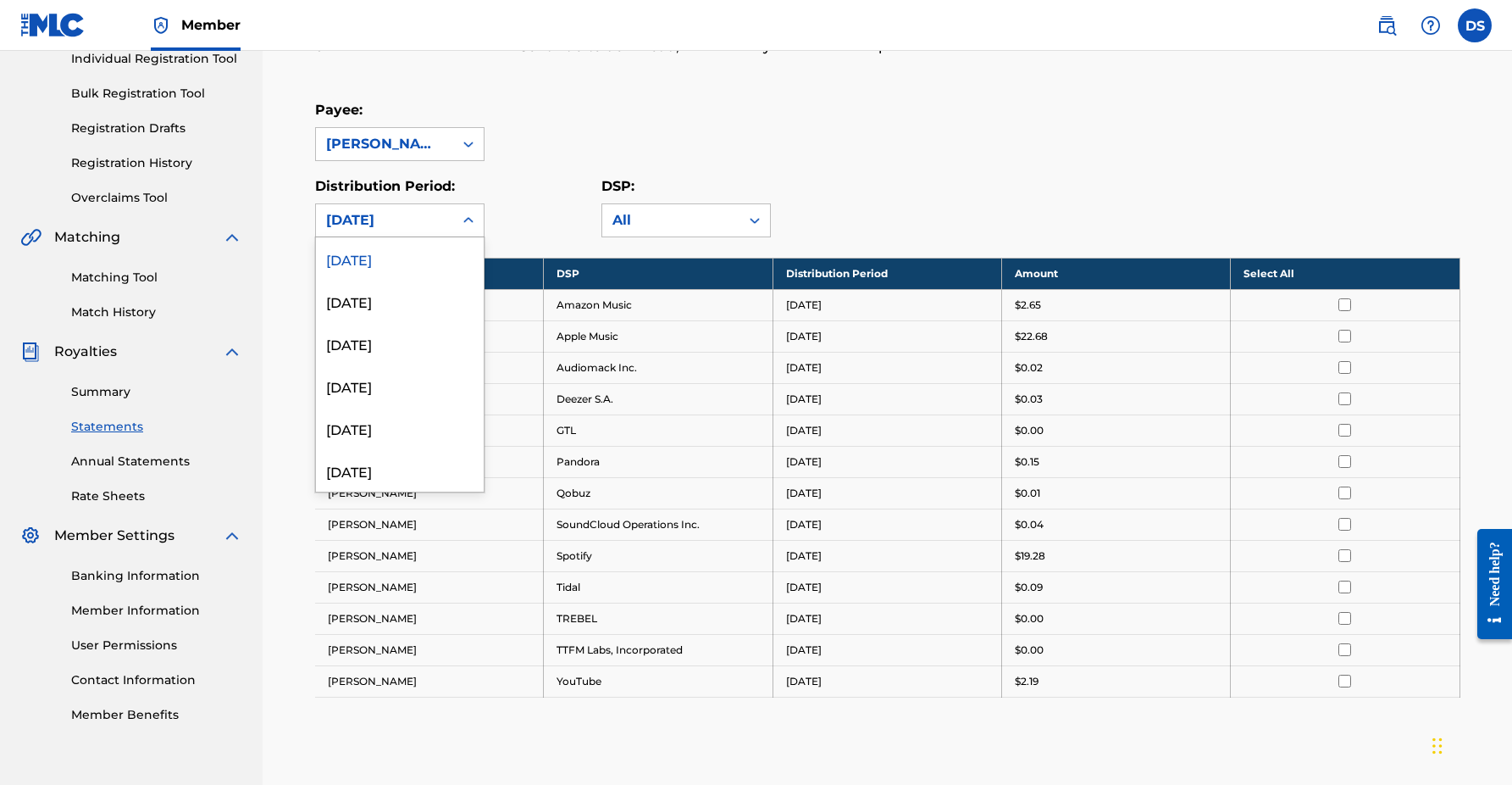
click at [456, 216] on div at bounding box center [468, 220] width 30 height 30
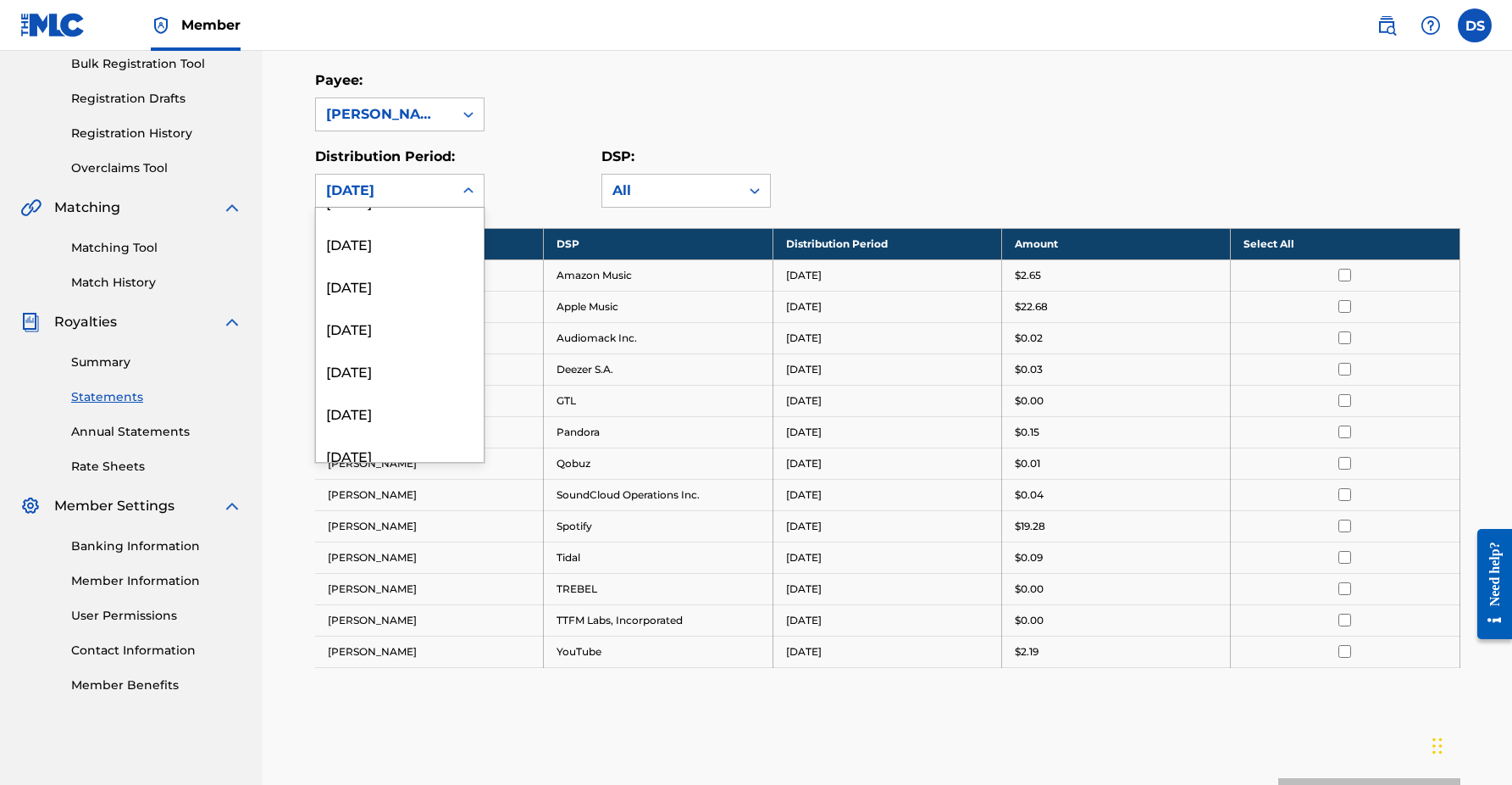
scroll to position [1527, 0]
click at [736, 201] on div "All" at bounding box center [672, 190] width 138 height 32
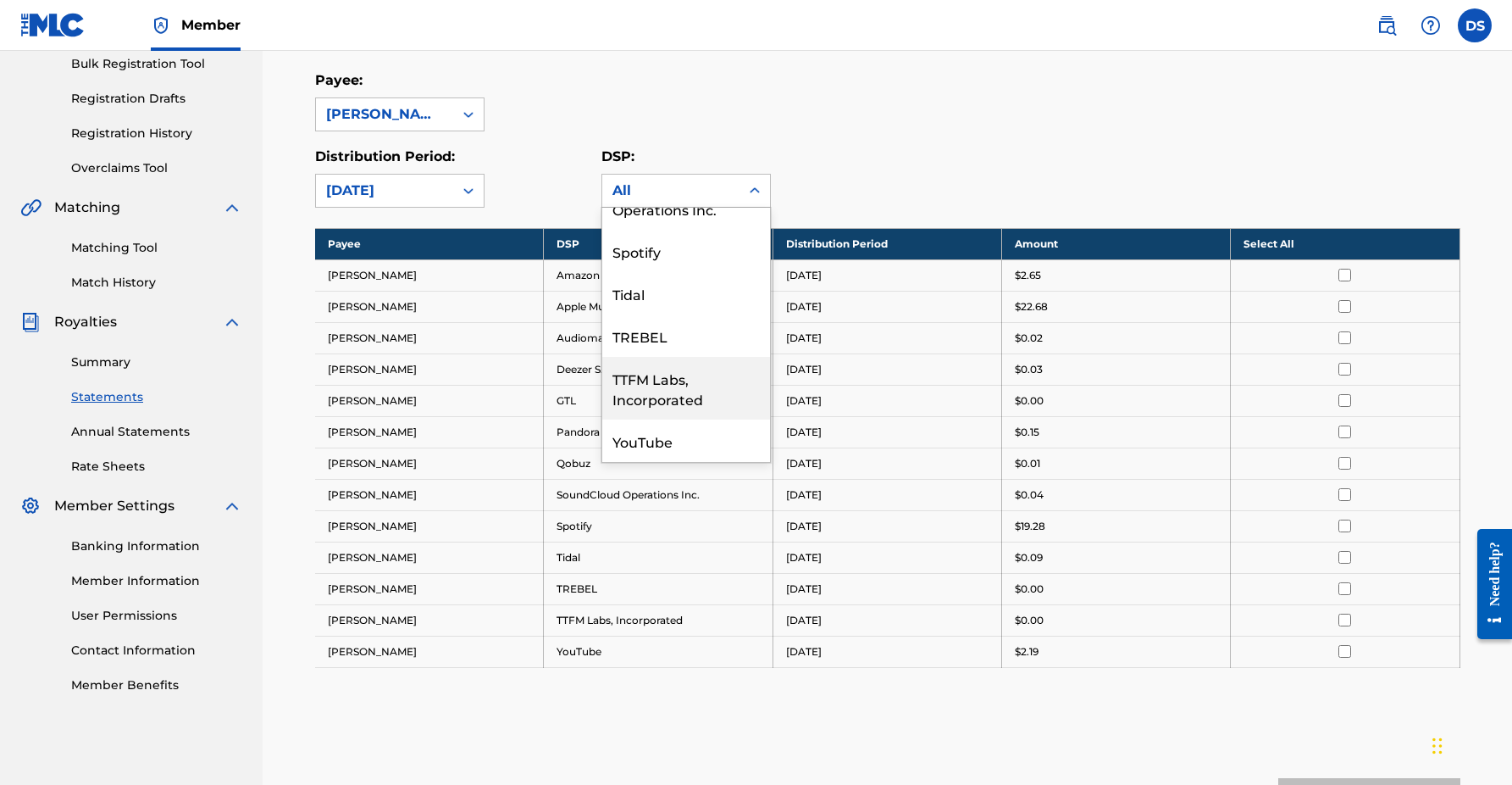
scroll to position [674, 0]
click at [946, 181] on div "Distribution Period: [DATE] DSP: TTFM Labs, Incorporated, 19 of 20. 20 results …" at bounding box center [888, 177] width 1145 height 61
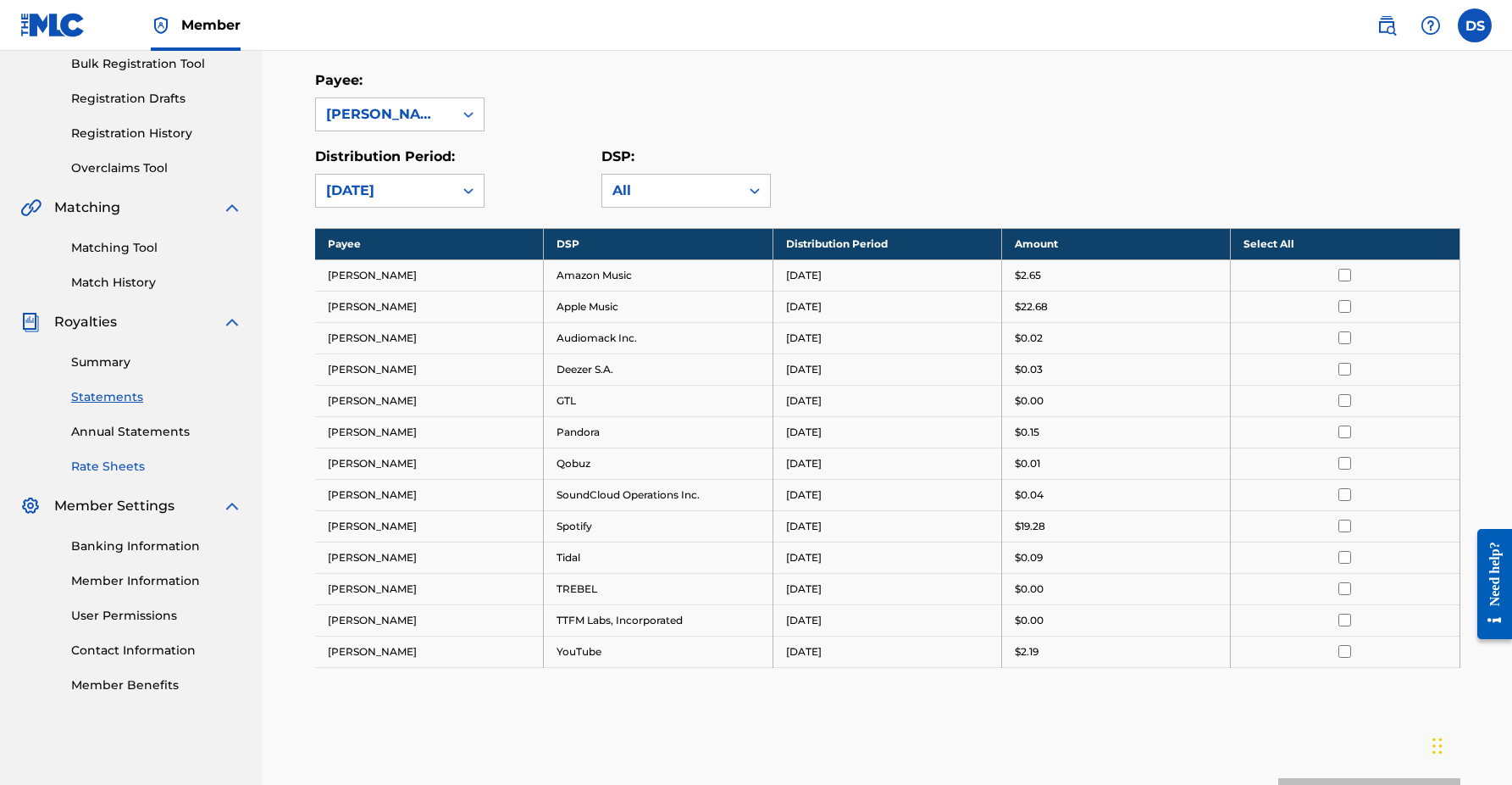
click at [122, 463] on link "Rate Sheets" at bounding box center [157, 466] width 171 height 17
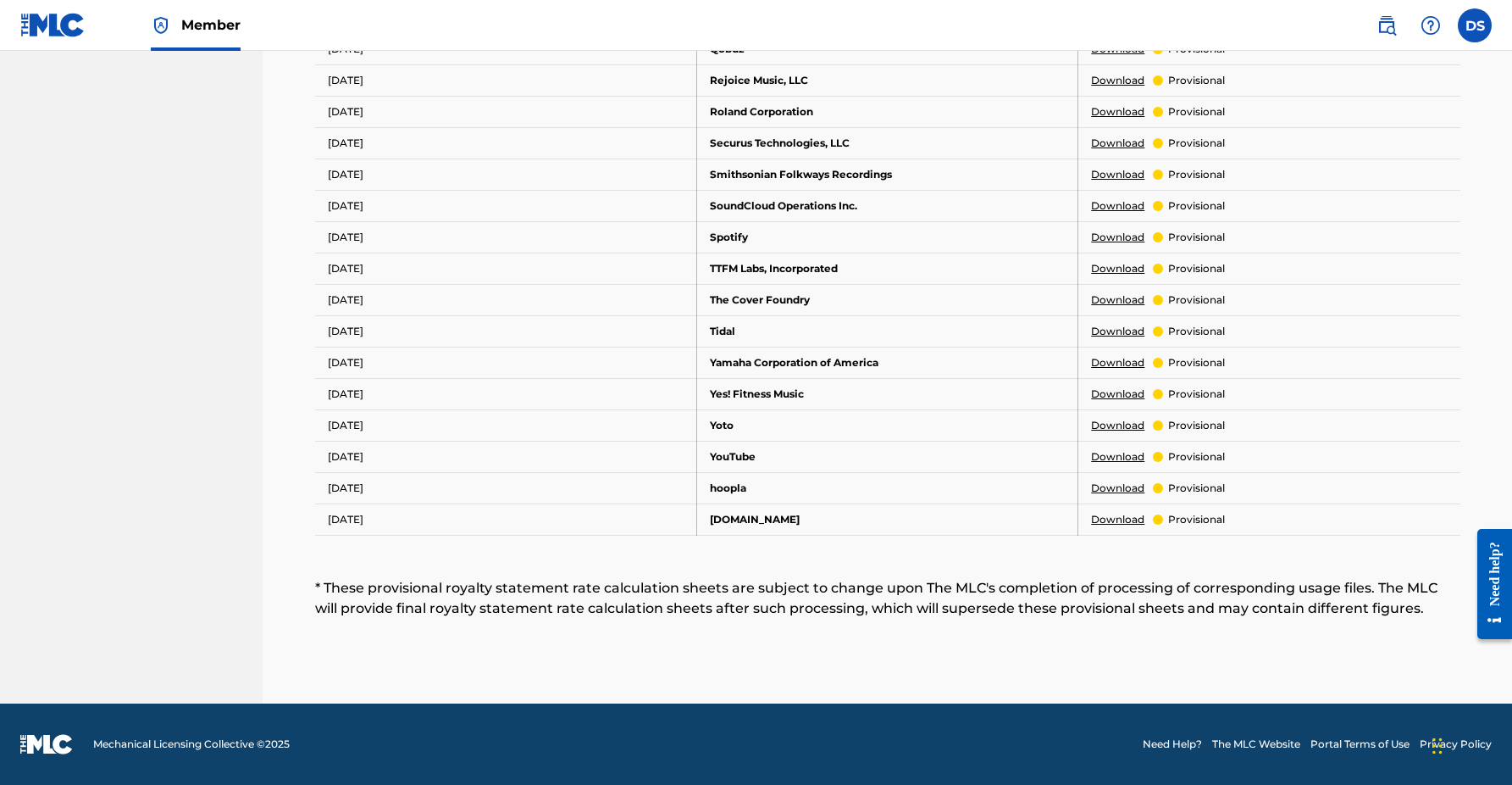
scroll to position [997, 0]
click at [1127, 239] on link "Download" at bounding box center [1117, 238] width 53 height 16
click at [1439, 754] on div "Chat Widget" at bounding box center [1469, 743] width 84 height 81
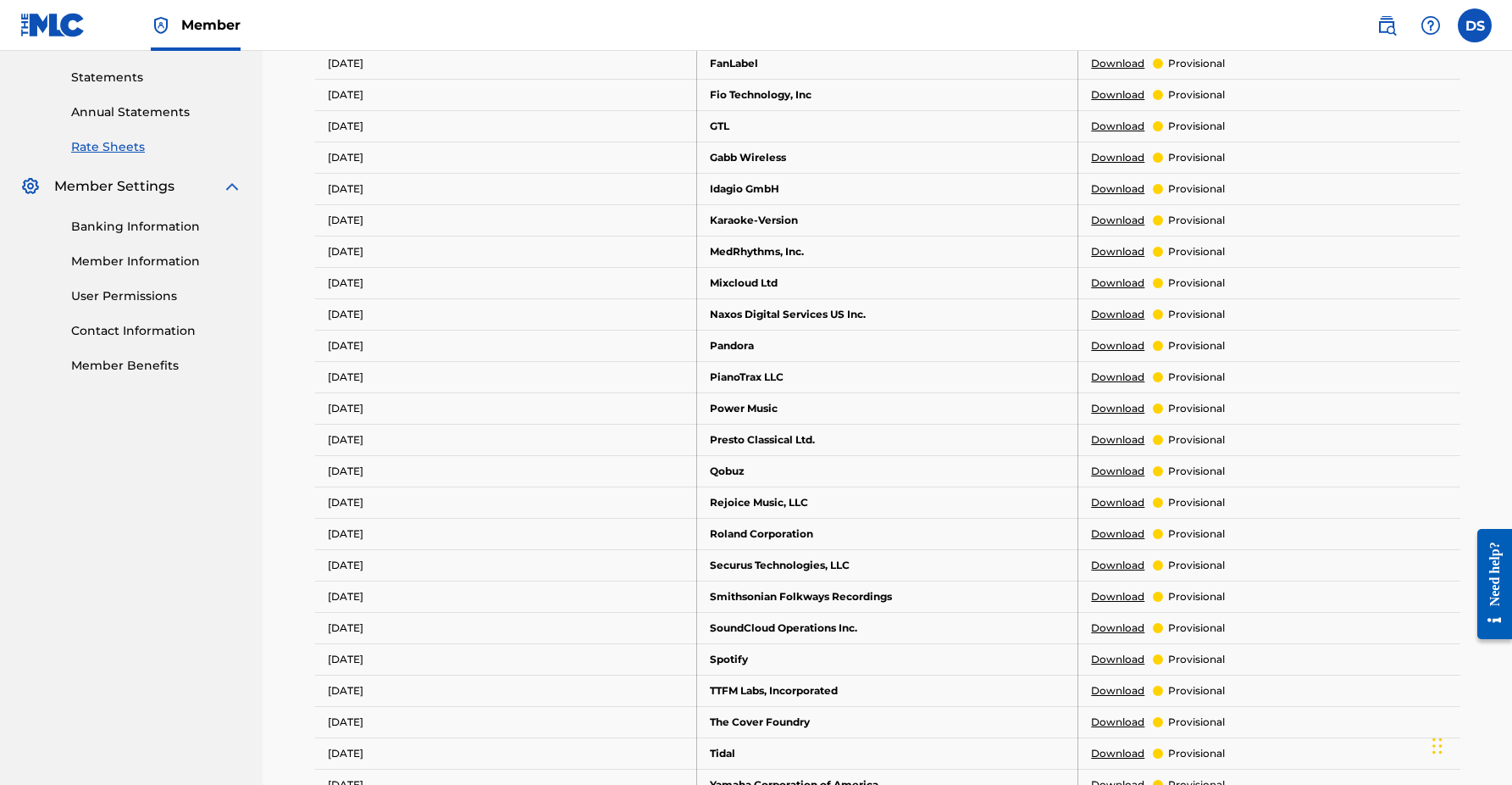
scroll to position [655, 0]
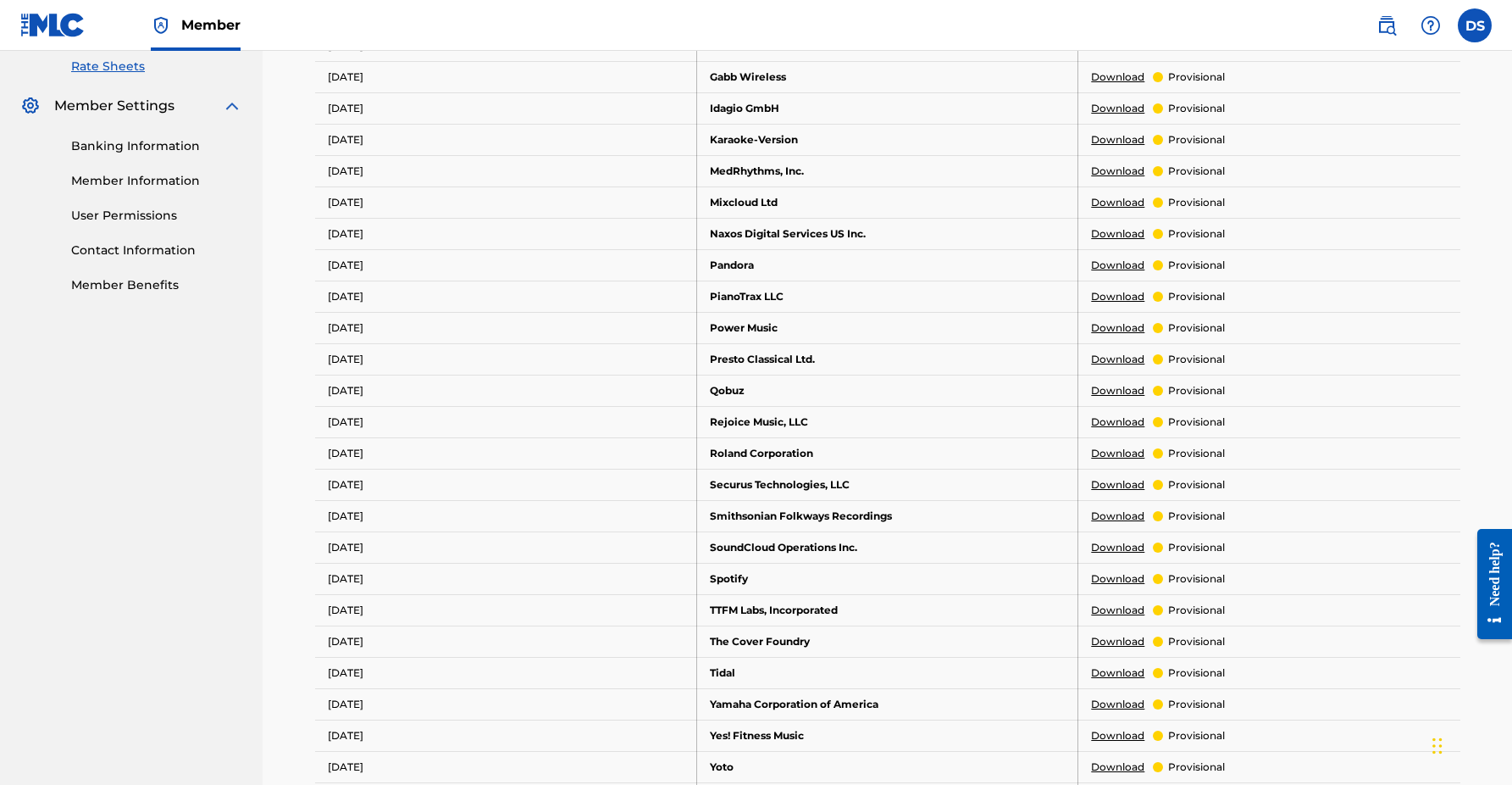
click at [1112, 581] on link "Download" at bounding box center [1117, 579] width 53 height 16
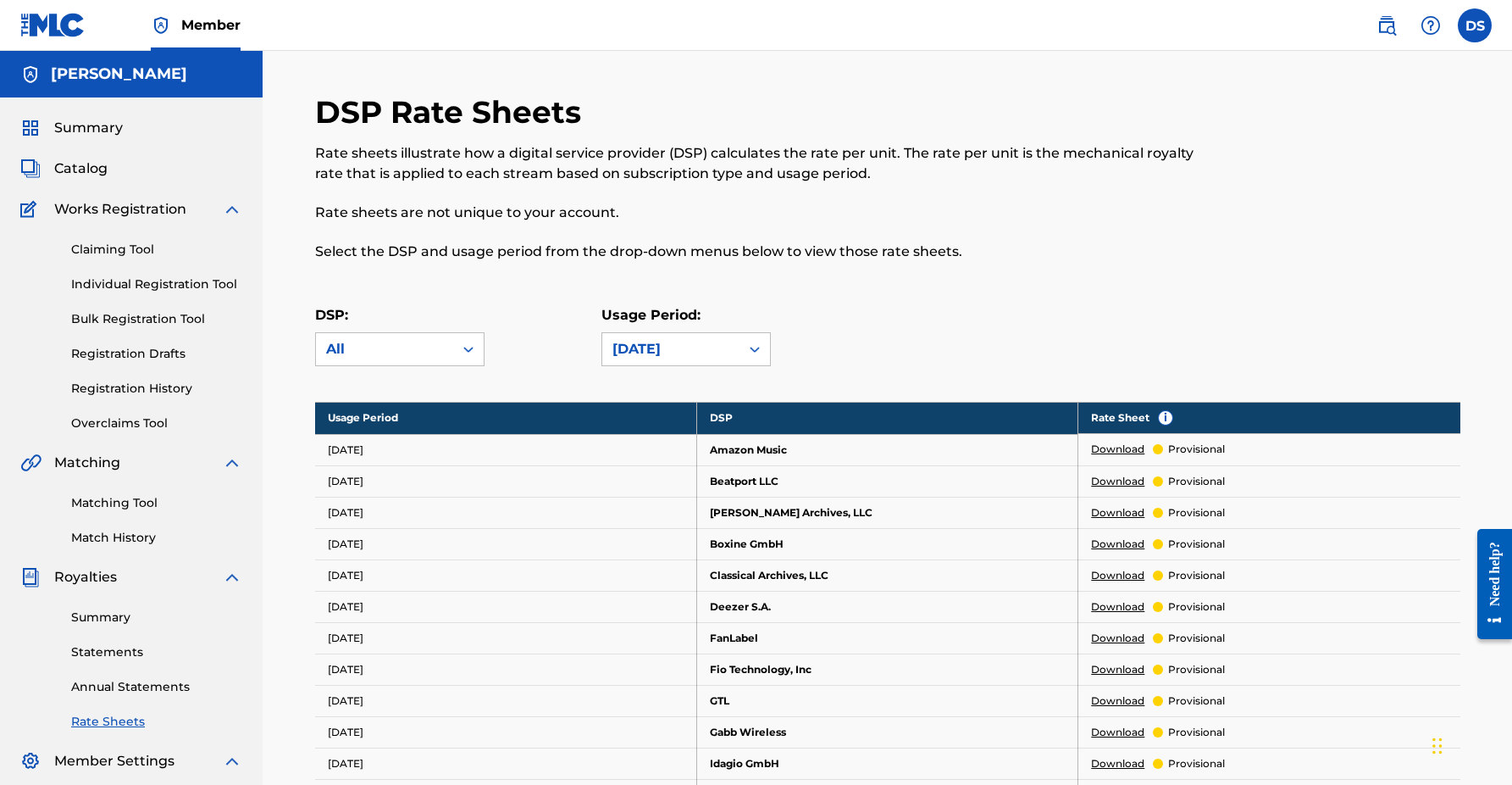
scroll to position [0, 0]
click at [1469, 24] on label at bounding box center [1475, 25] width 34 height 34
click at [1475, 25] on input "[PERSON_NAME] Spadaro [EMAIL_ADDRESS][PERSON_NAME][DOMAIN_NAME] Profile Log out" at bounding box center [1475, 25] width 0 height 0
click at [162, 686] on link "Annual Statements" at bounding box center [157, 687] width 171 height 17
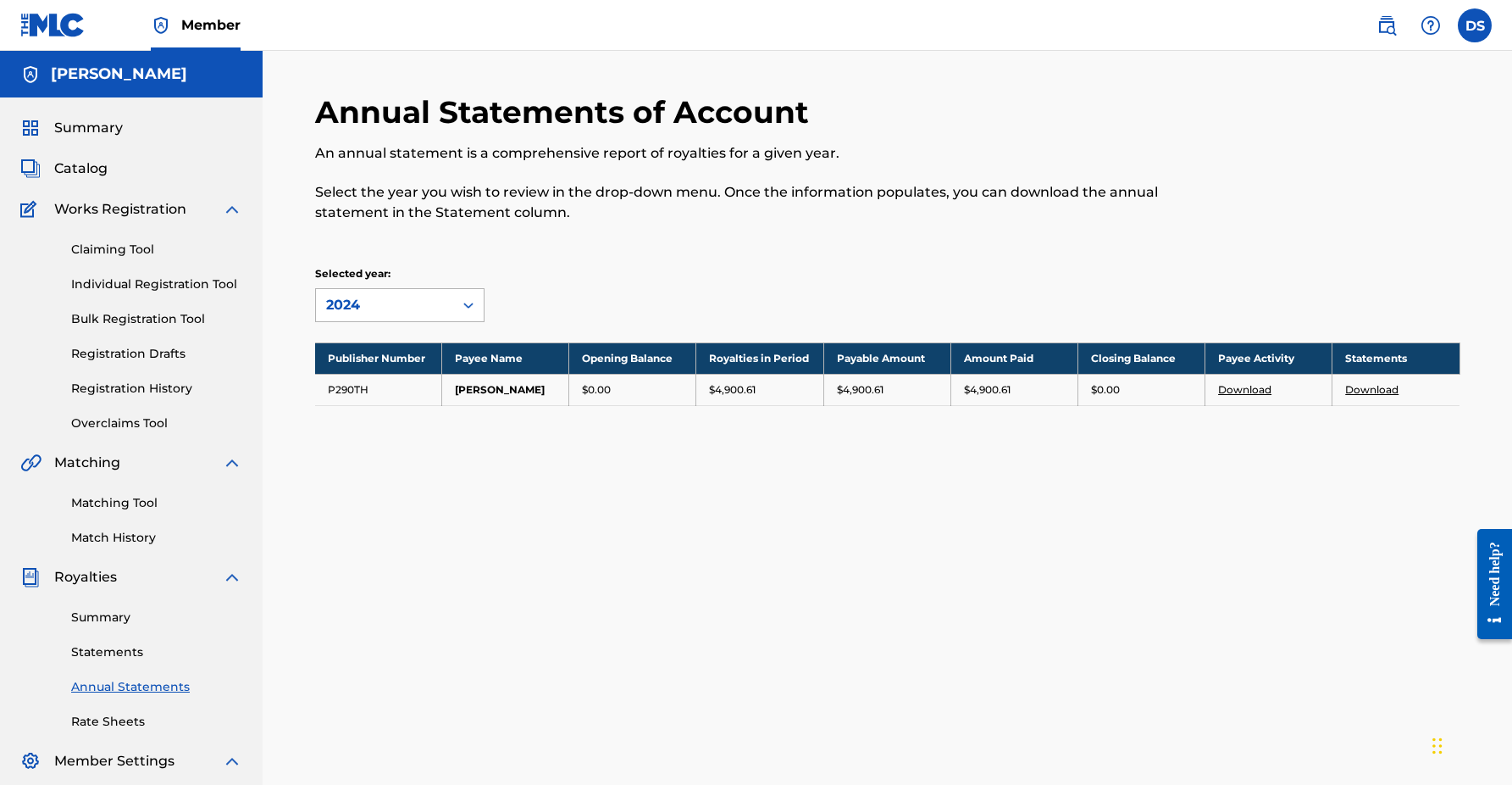
click at [471, 301] on icon at bounding box center [468, 304] width 17 height 17
click at [665, 286] on div "Selected year: 2024, 1 of 4. 4 results available. Use Up and Down to choose opt…" at bounding box center [888, 294] width 1145 height 56
click at [1252, 396] on link "Download" at bounding box center [1245, 389] width 53 height 13
click at [1488, 561] on div "Need help?" at bounding box center [1495, 573] width 23 height 64
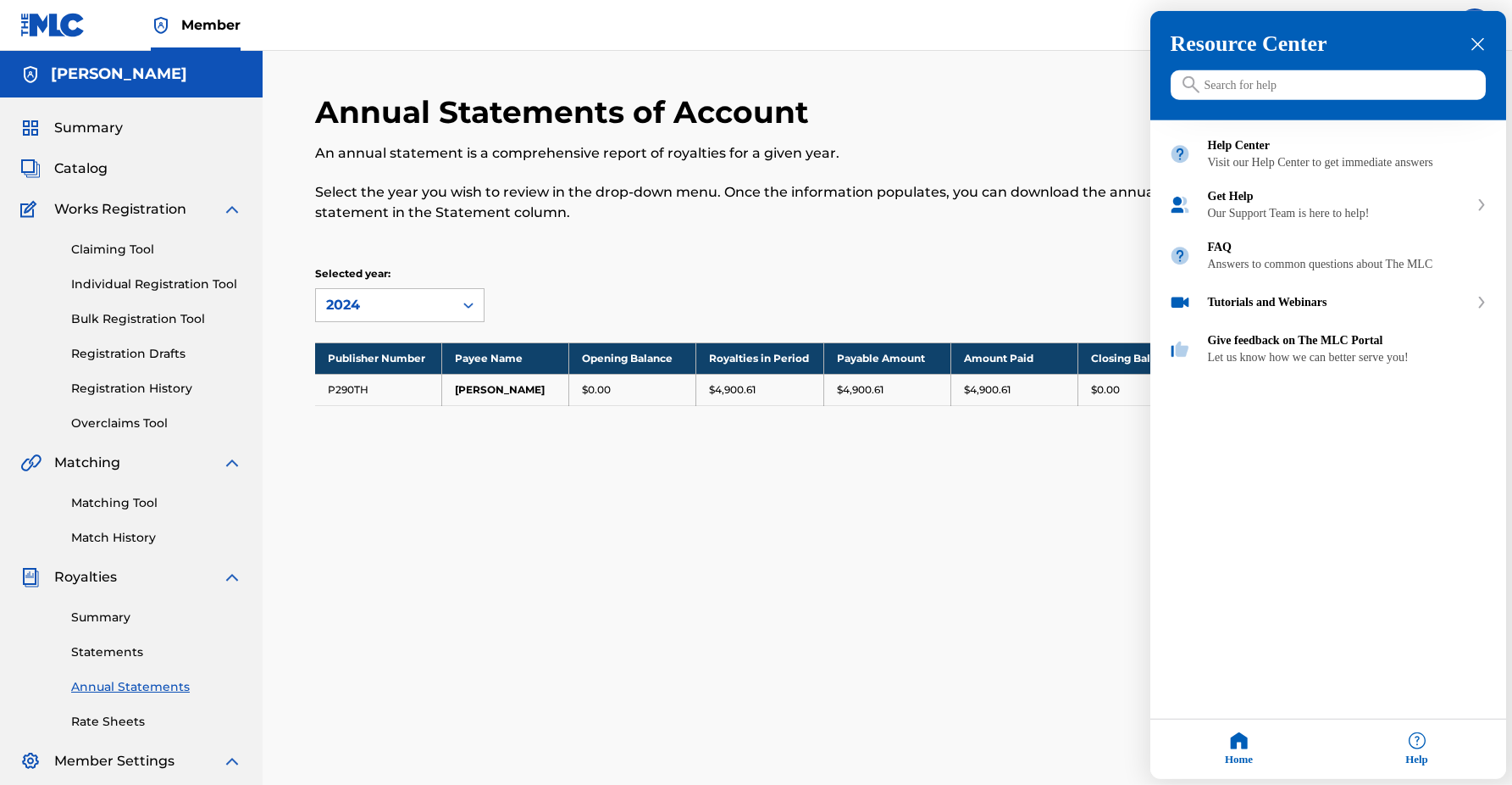
click at [1036, 133] on div at bounding box center [756, 392] width 1512 height 785
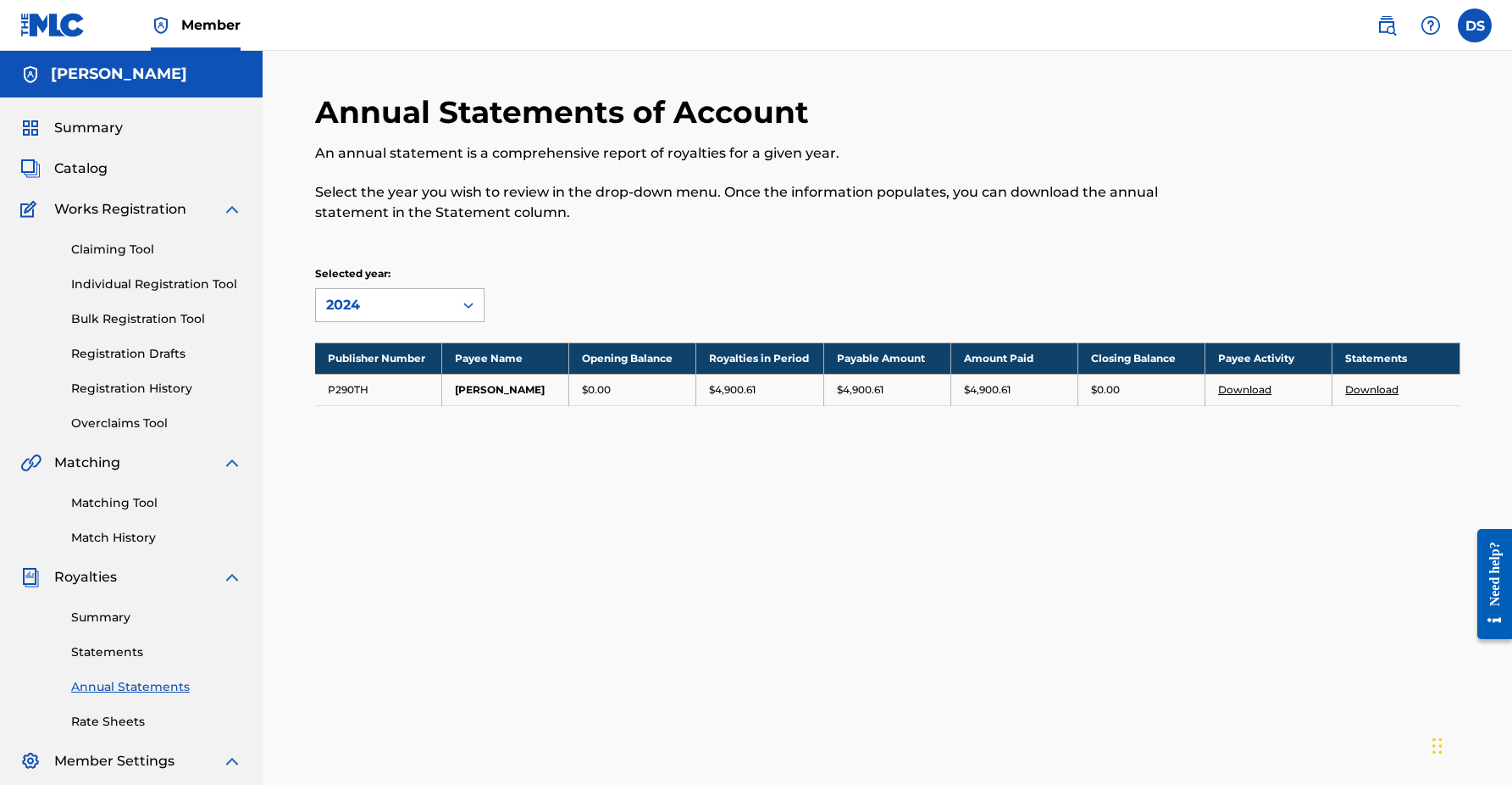
click at [469, 305] on icon at bounding box center [468, 304] width 17 height 17
click at [369, 387] on div "2023" at bounding box center [400, 385] width 168 height 43
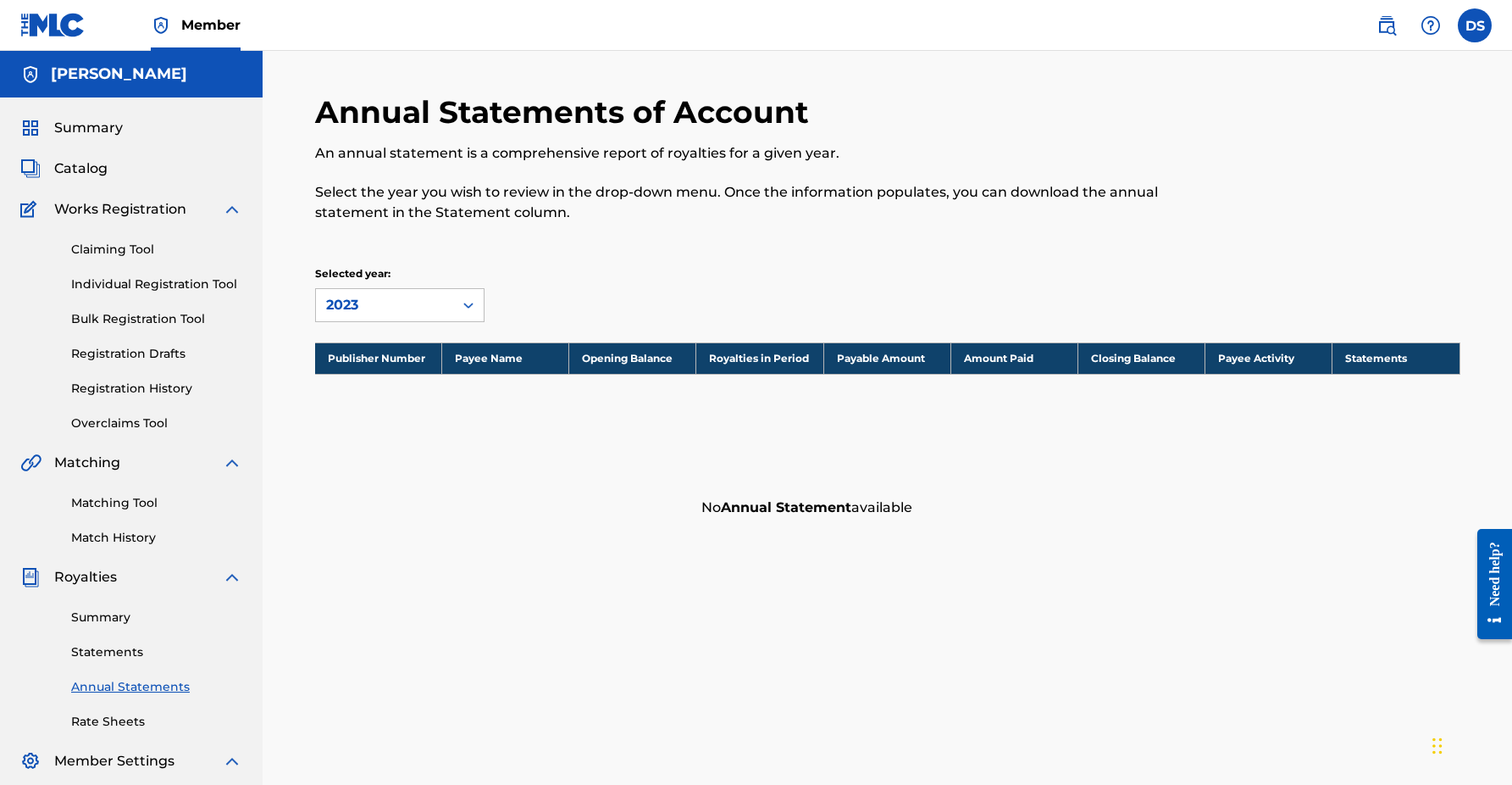
click at [462, 304] on icon at bounding box center [468, 304] width 17 height 17
click at [389, 343] on div "2024" at bounding box center [400, 343] width 168 height 43
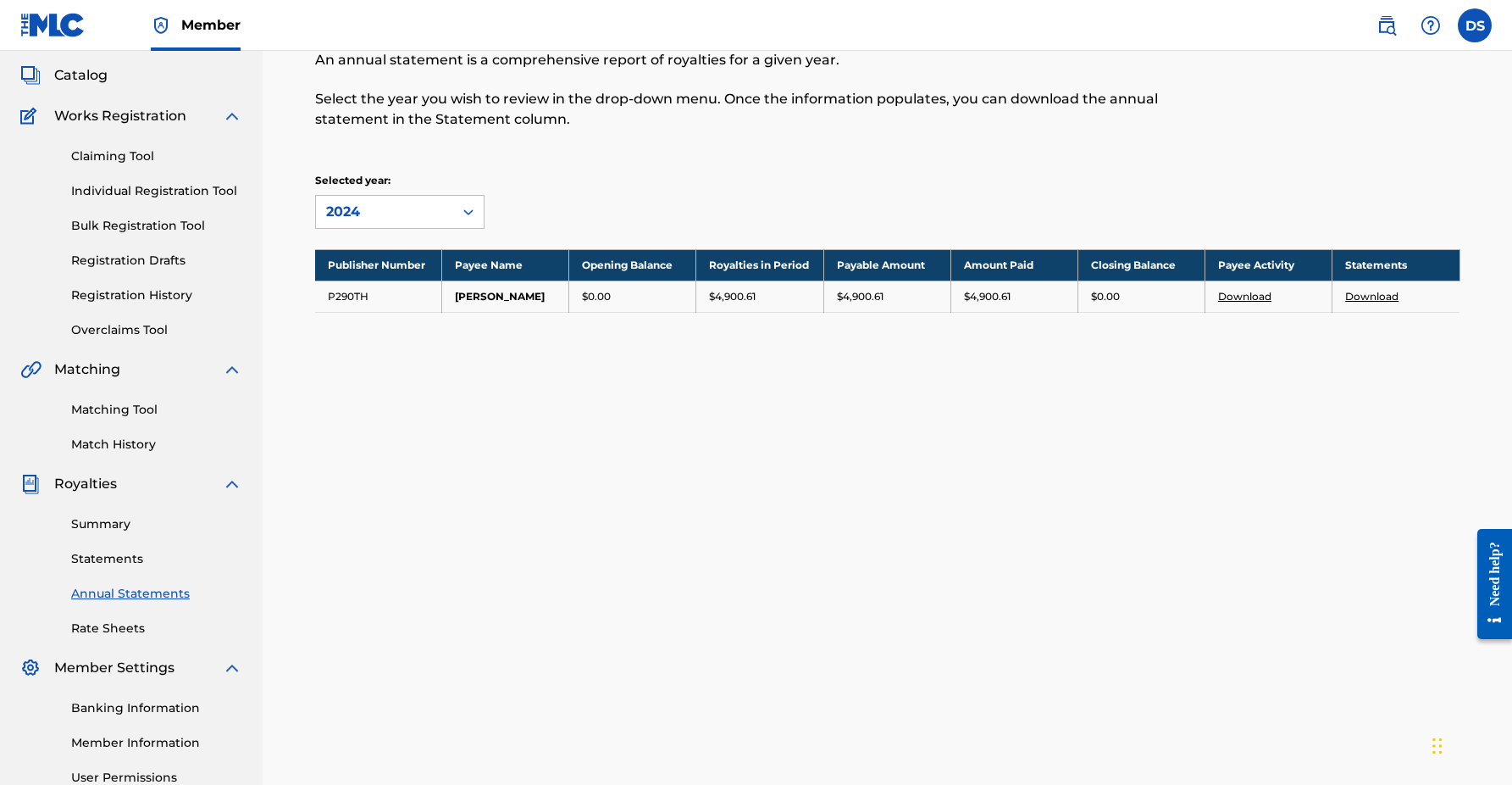
scroll to position [61, 0]
